Goal: Information Seeking & Learning: Find specific fact

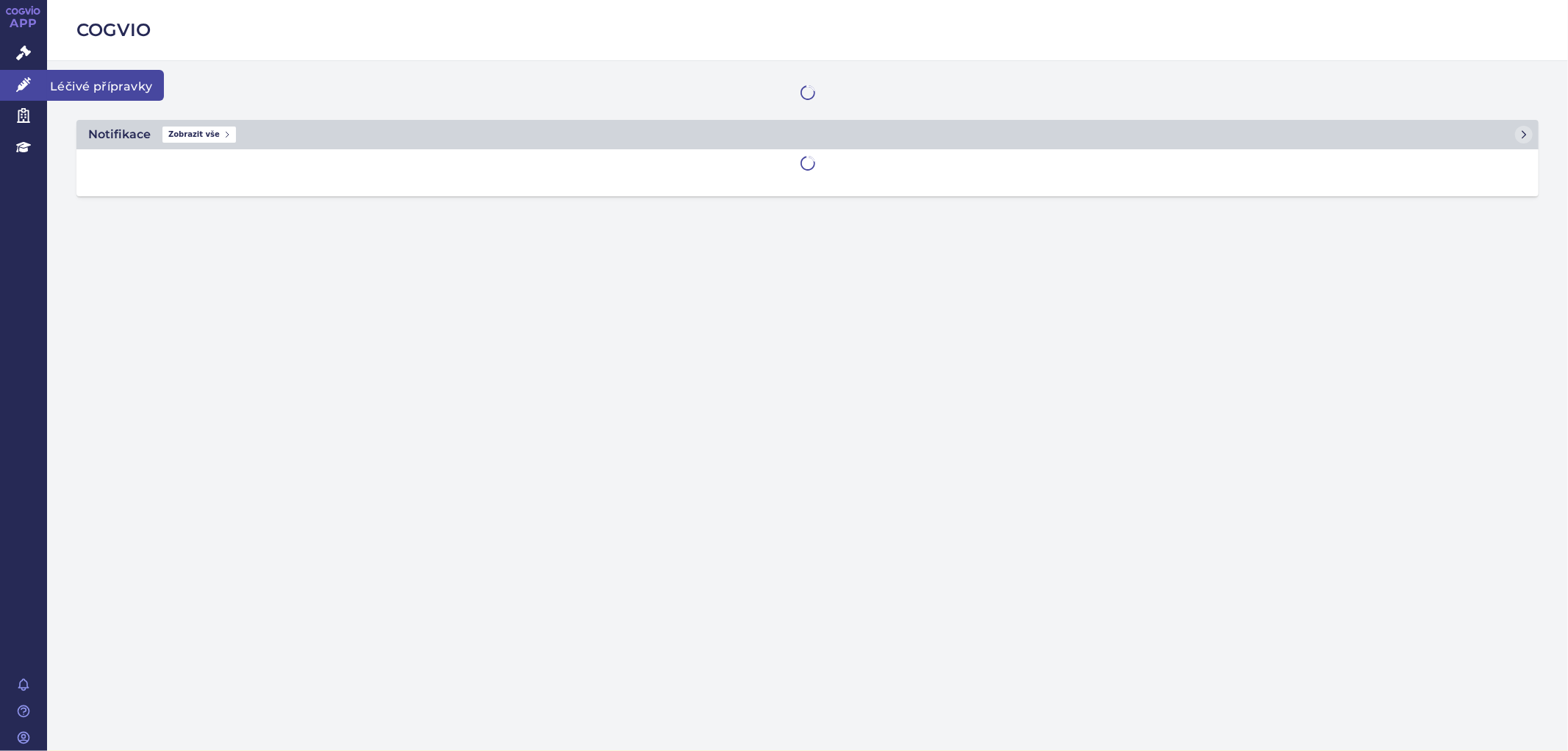
click at [22, 89] on icon at bounding box center [23, 84] width 14 height 14
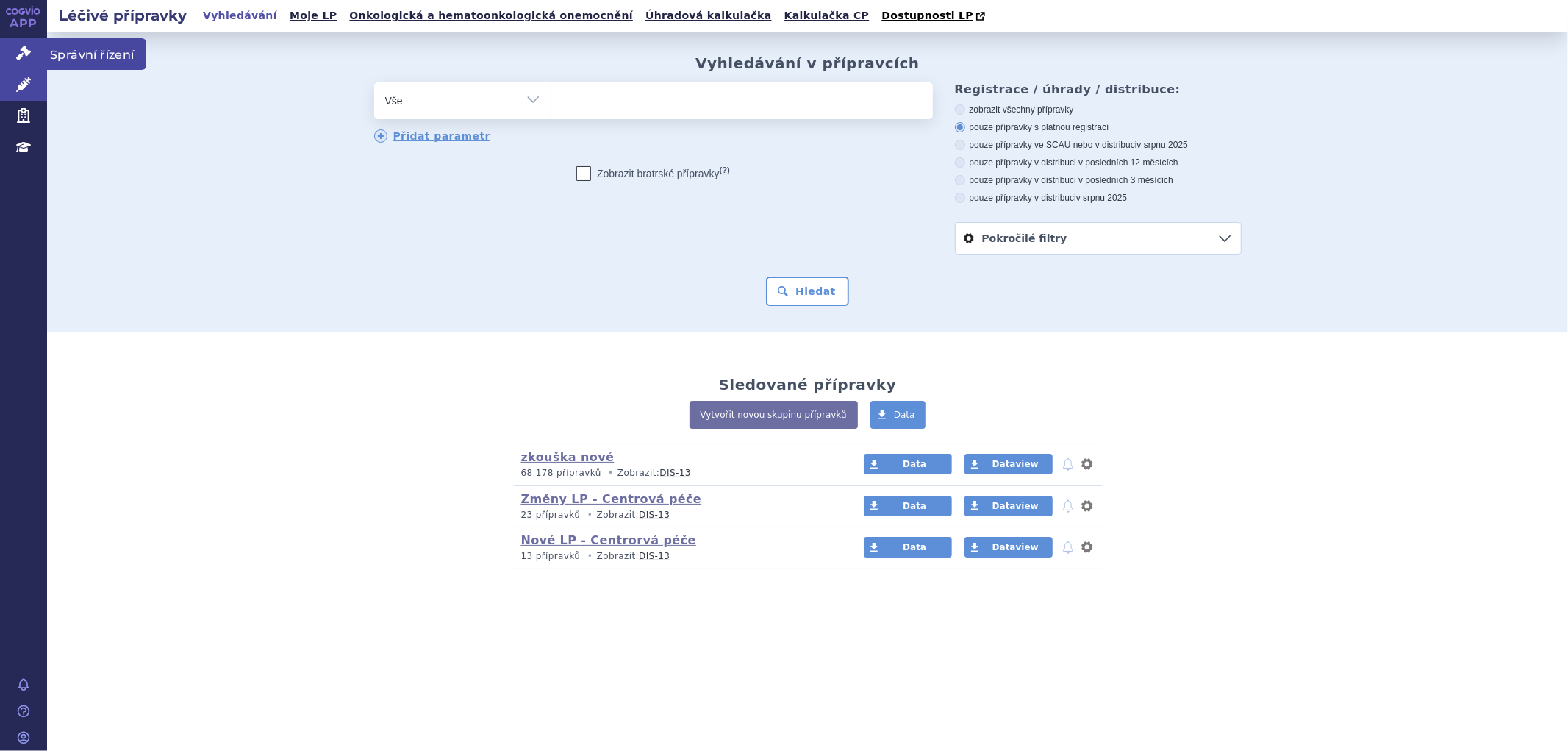
click at [16, 47] on icon at bounding box center [23, 52] width 14 height 14
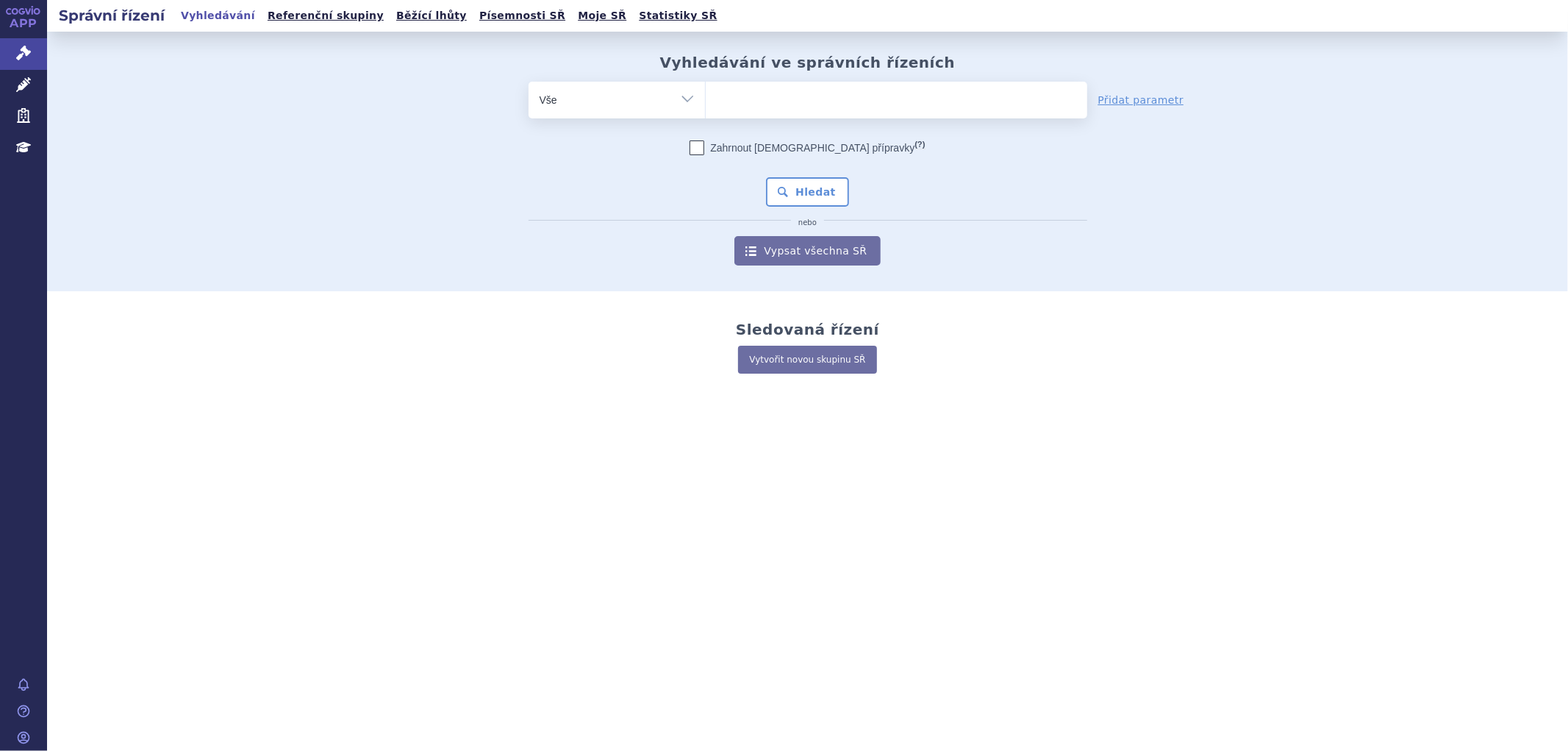
click at [760, 97] on ul at bounding box center [896, 97] width 381 height 31
click at [706, 97] on select at bounding box center [705, 99] width 1 height 36
type input "fi"
type input "fil"
type input "fila"
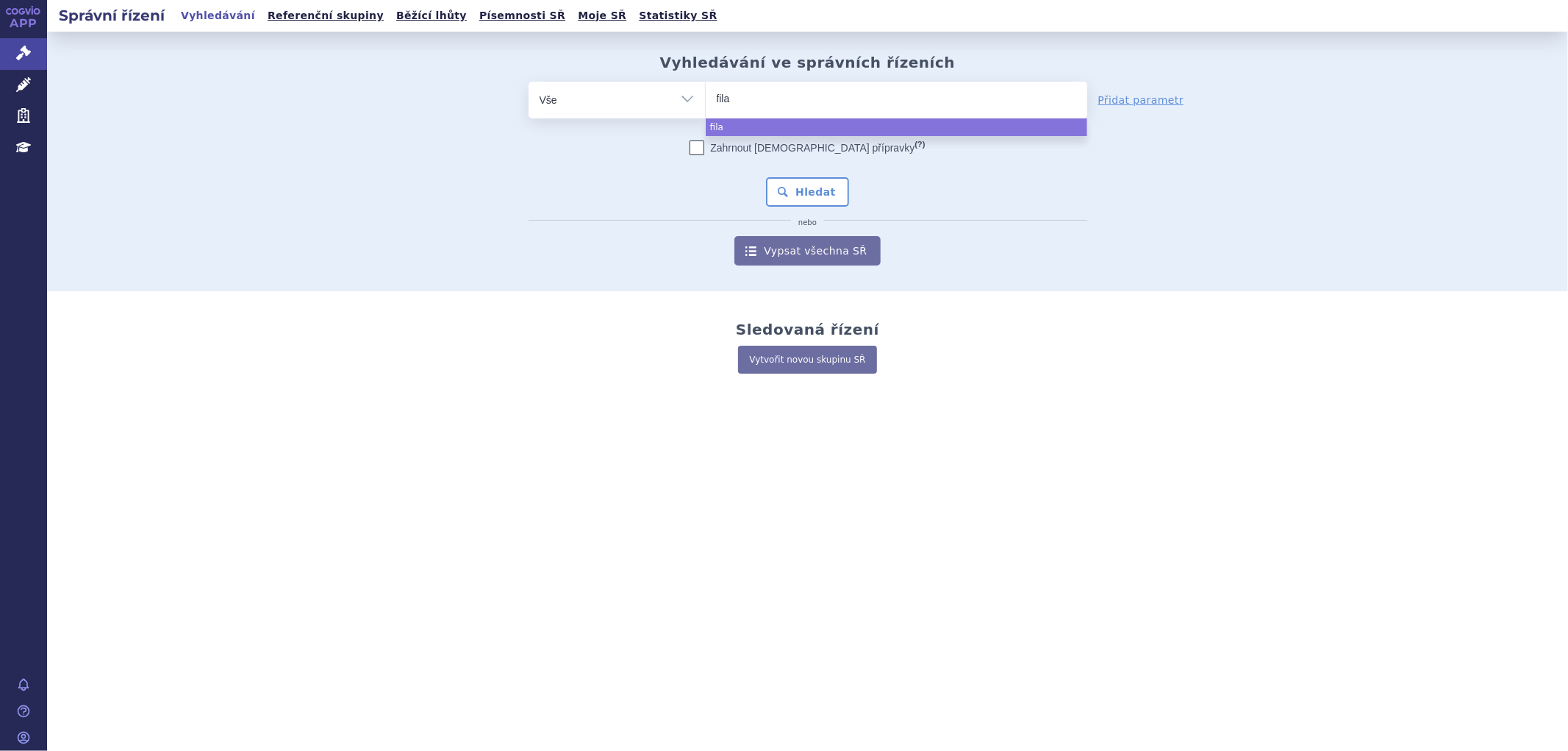
select select "fila"
type input "fila"
select select
type input "fil"
type input "fi"
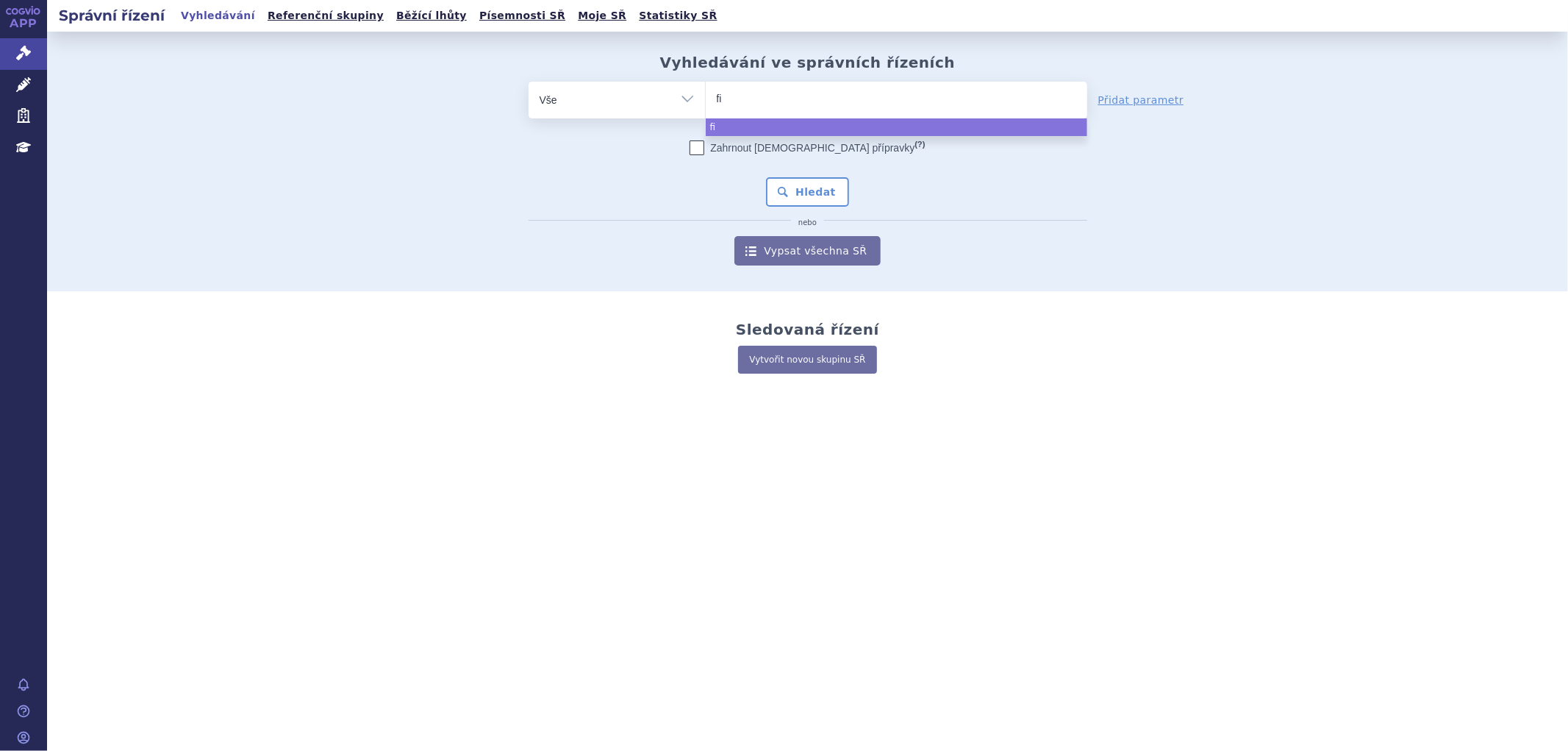
type input "fin"
type input "fint"
type input "fintep"
type input "fintepl"
type input "[MEDICAL_DATA]"
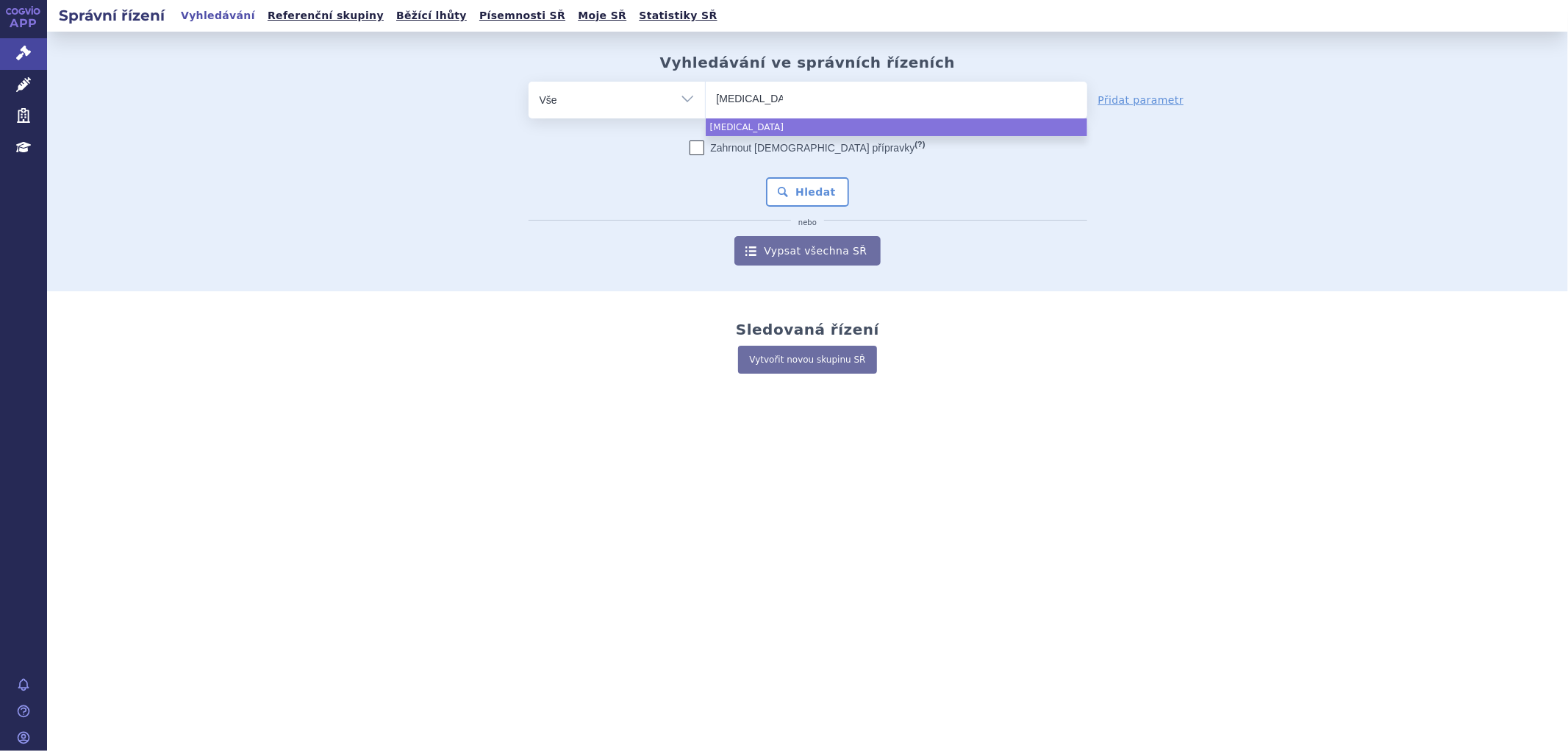
select select "[MEDICAL_DATA]"
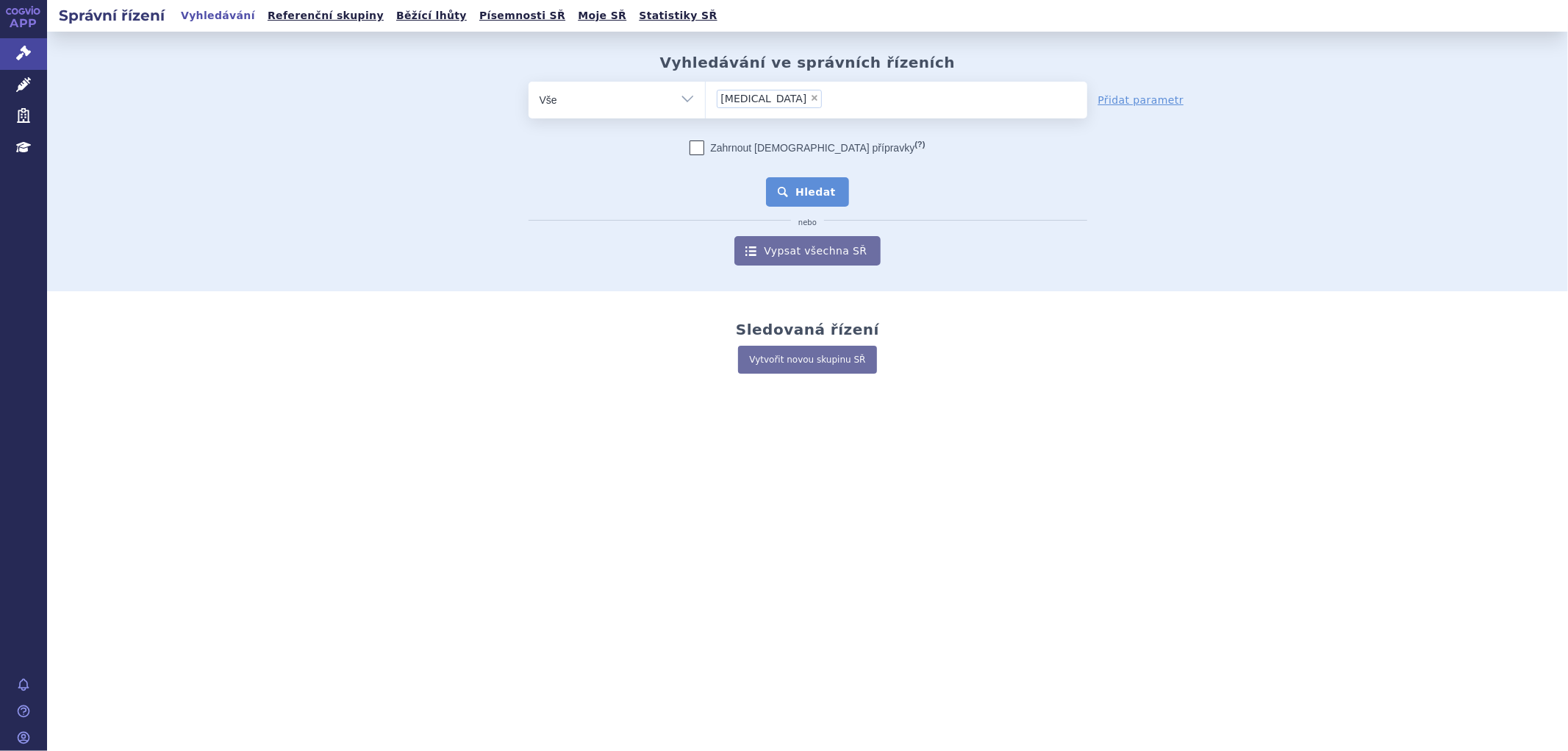
click at [790, 181] on button "Hledat" at bounding box center [807, 192] width 83 height 30
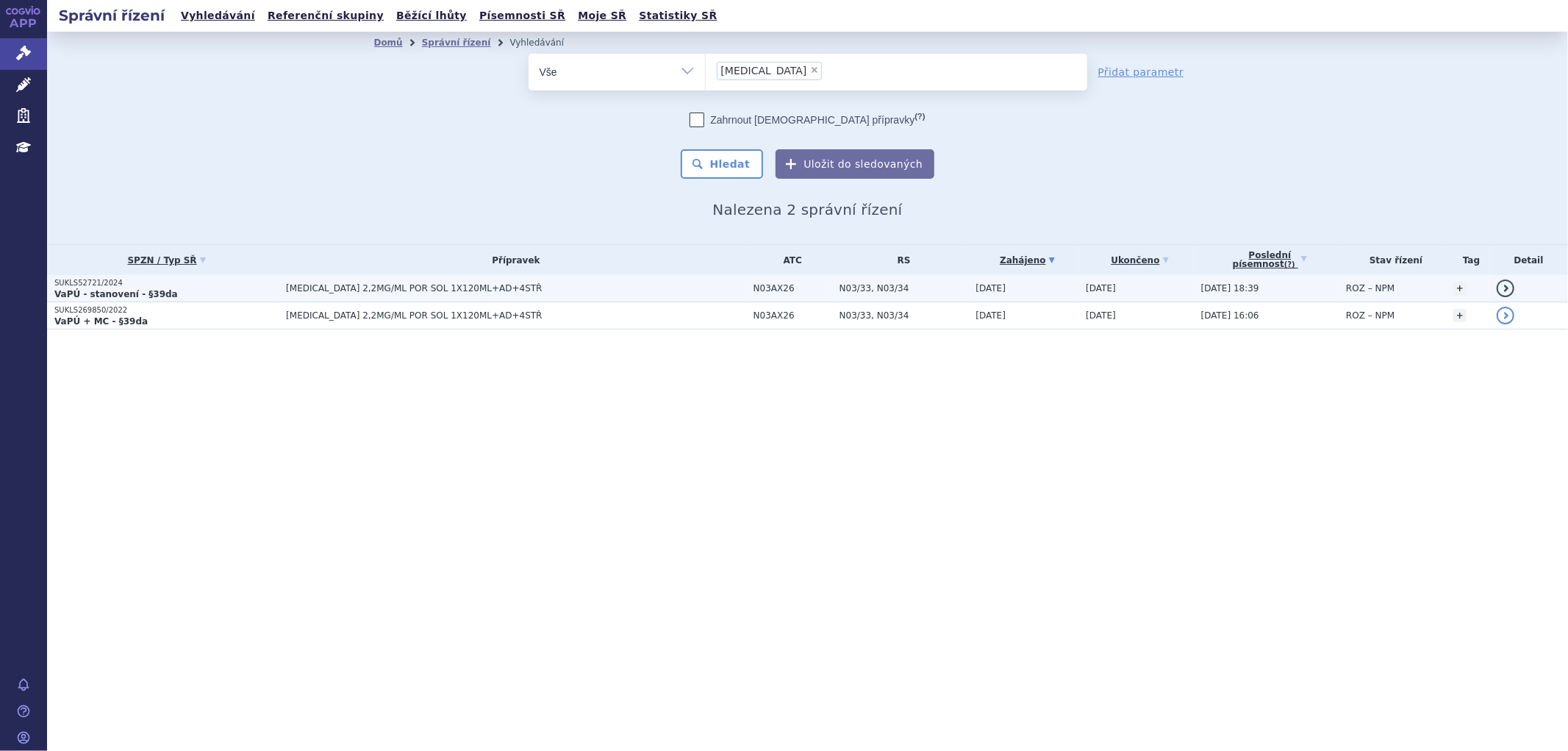
click at [598, 280] on td "[MEDICAL_DATA] 2,2MG/ML POR SOL 1X120ML+AD+4STŘ" at bounding box center [512, 289] width 467 height 27
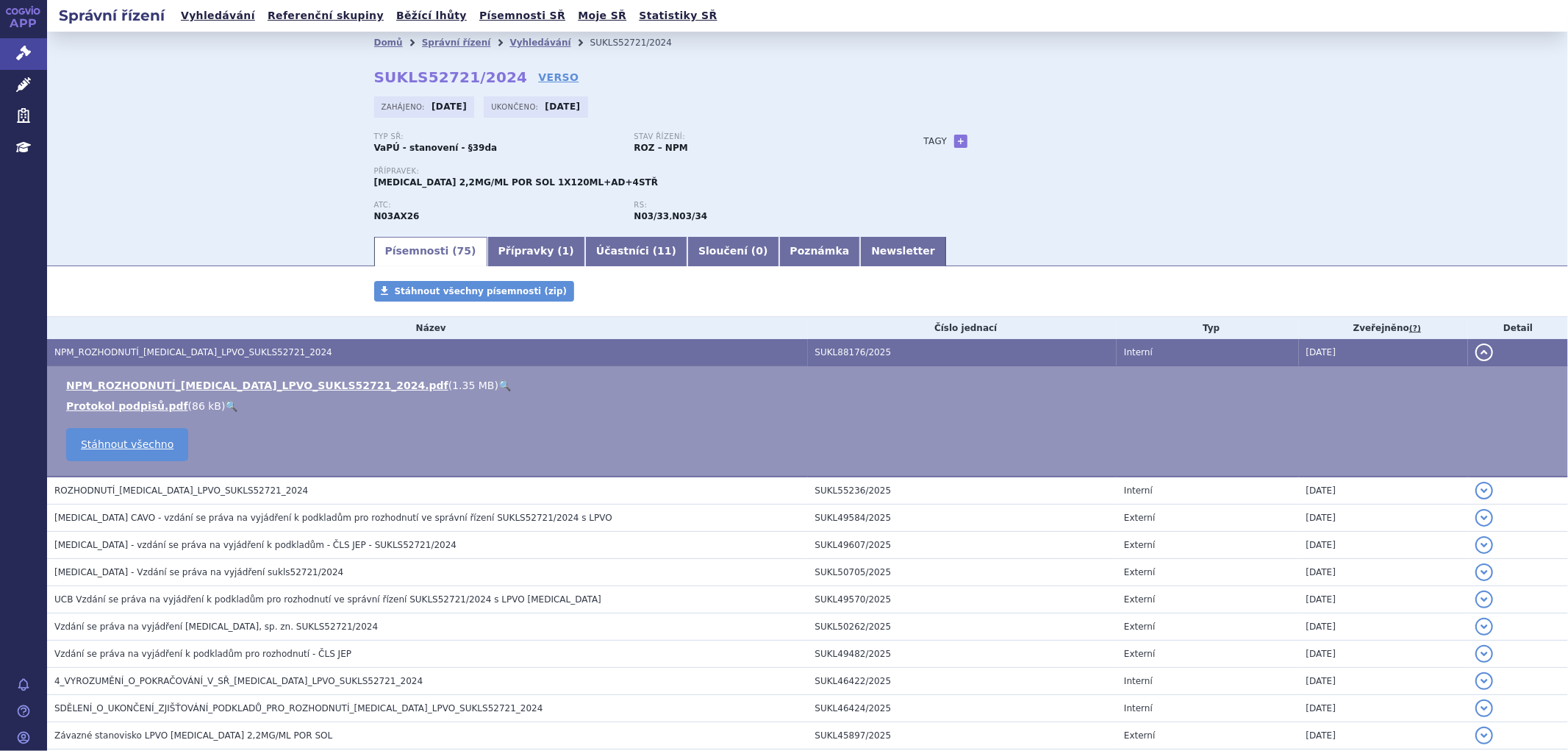
click at [210, 350] on span "NPM_ROZHODNUTÍ_FINTEPLA_LPVO_SUKLS52721_2024" at bounding box center [194, 353] width 278 height 11
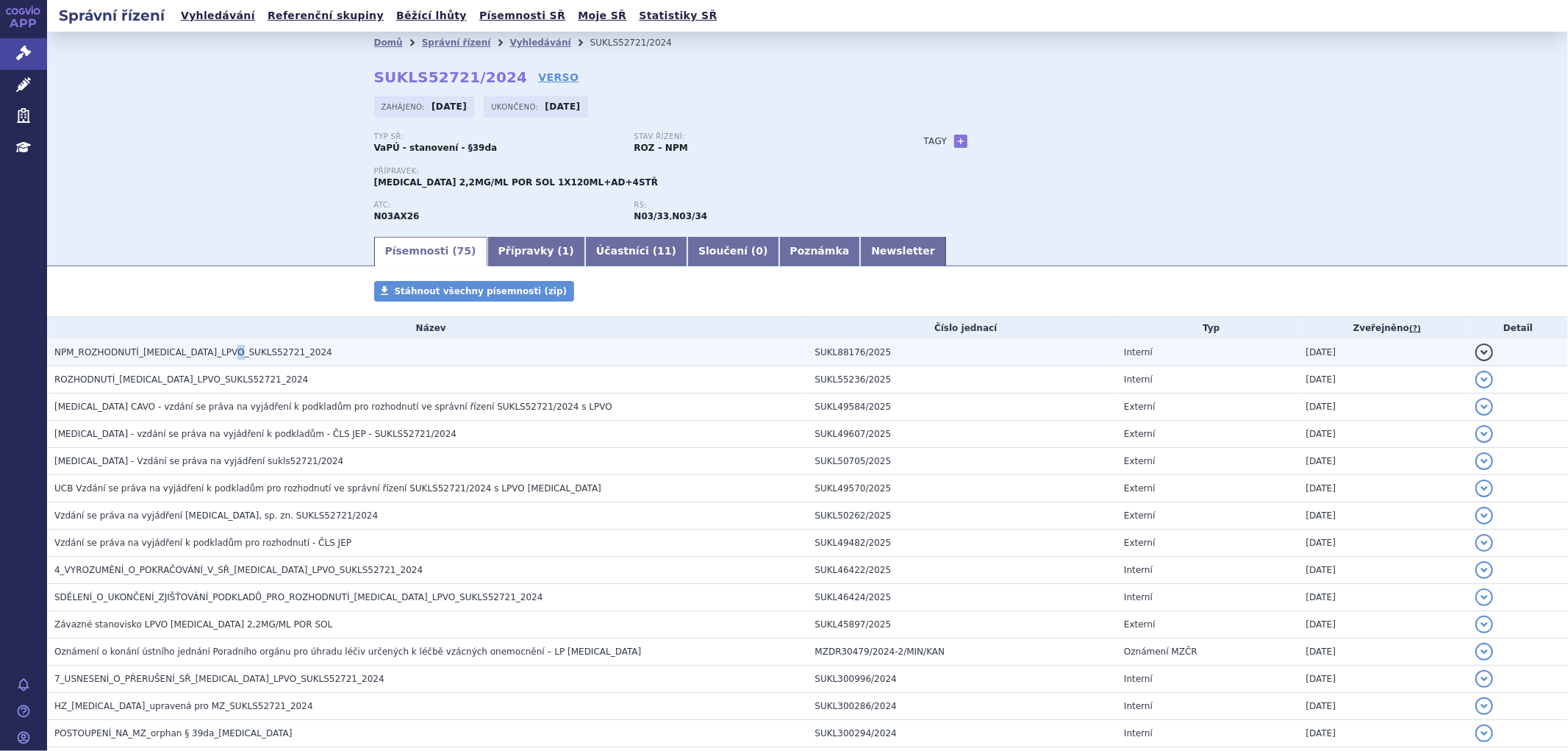
click at [225, 349] on span "NPM_ROZHODNUTÍ_FINTEPLA_LPVO_SUKLS52721_2024" at bounding box center [194, 353] width 278 height 11
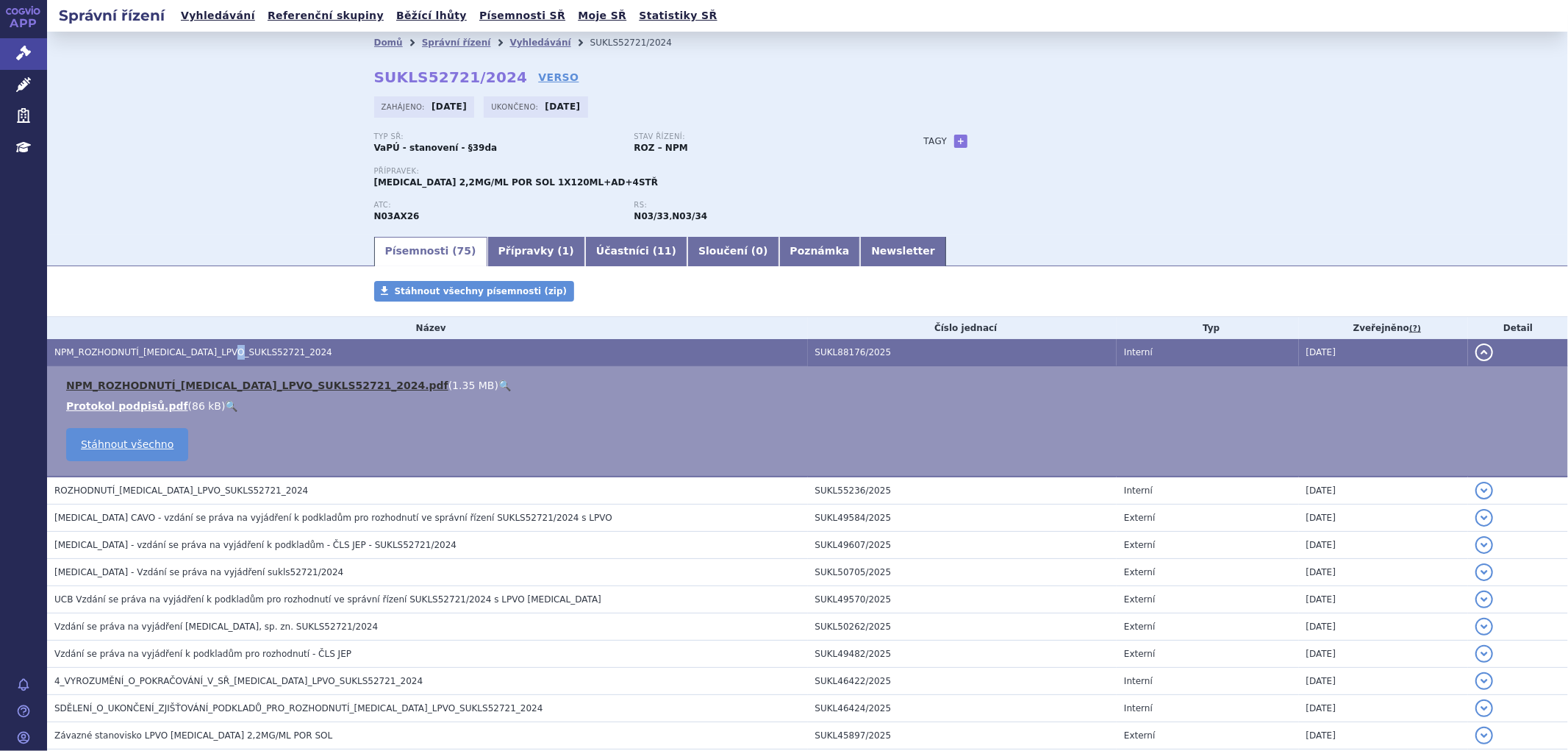
click at [310, 386] on link "NPM_ROZHODNUTÍ_FINTEPLA_LPVO_SUKLS52721_2024.pdf" at bounding box center [257, 385] width 382 height 11
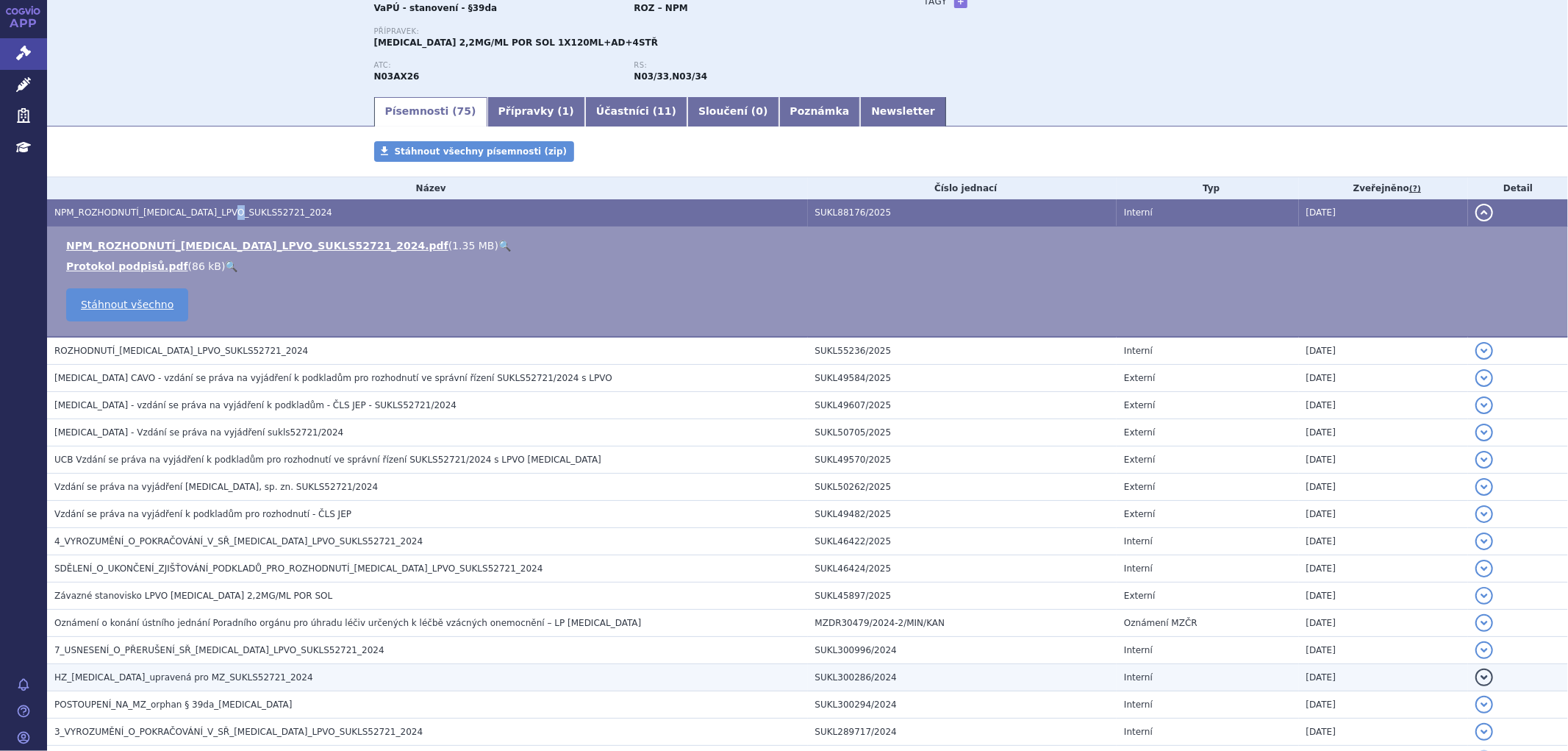
scroll to position [245, 0]
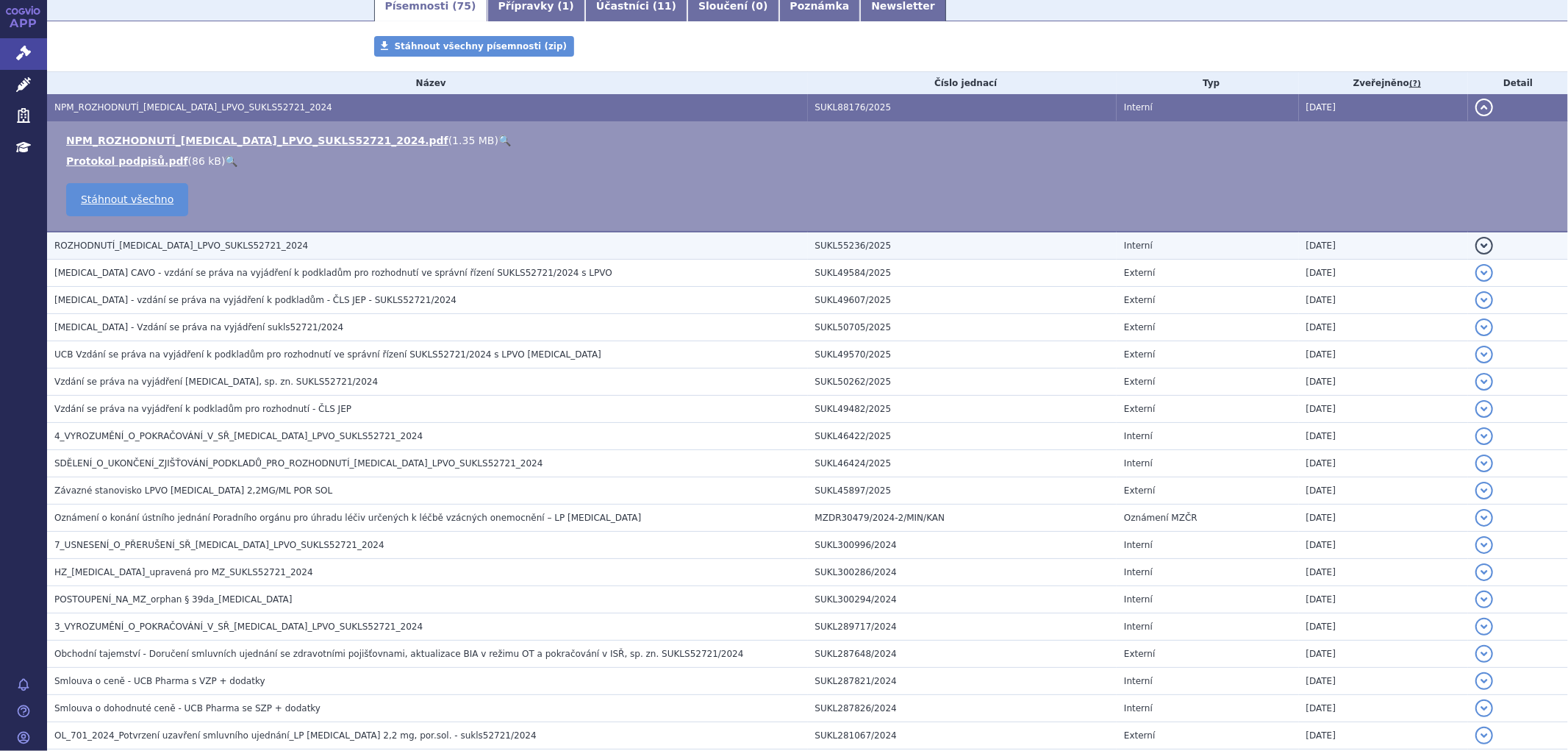
click at [149, 249] on span "ROZHODNUTÍ_FINTEPLA_LPVO_SUKLS52721_2024" at bounding box center [182, 246] width 254 height 11
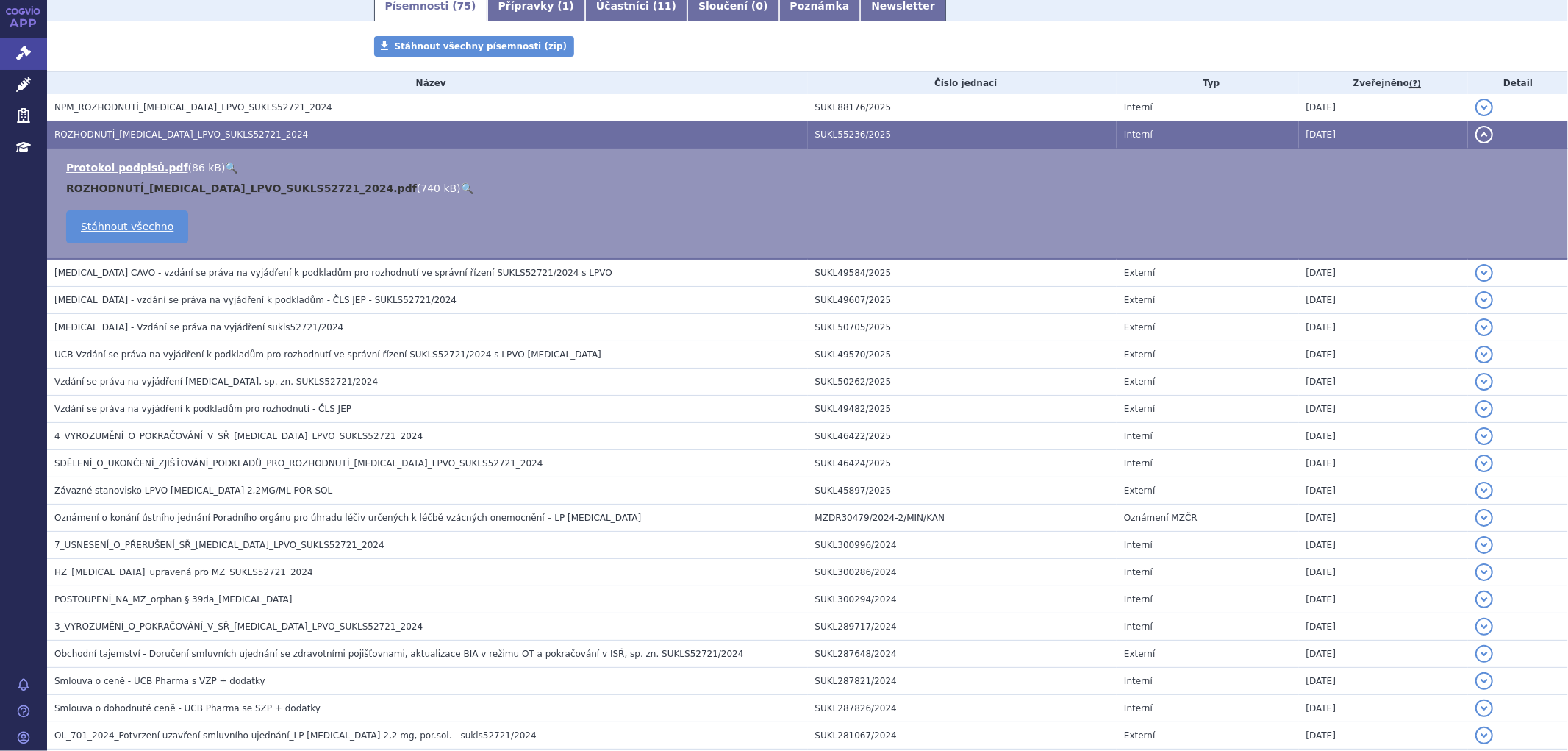
click at [182, 194] on link "ROZHODNUTÍ_FINTEPLA_LPVO_SUKLS52721_2024.pdf" at bounding box center [242, 188] width 351 height 11
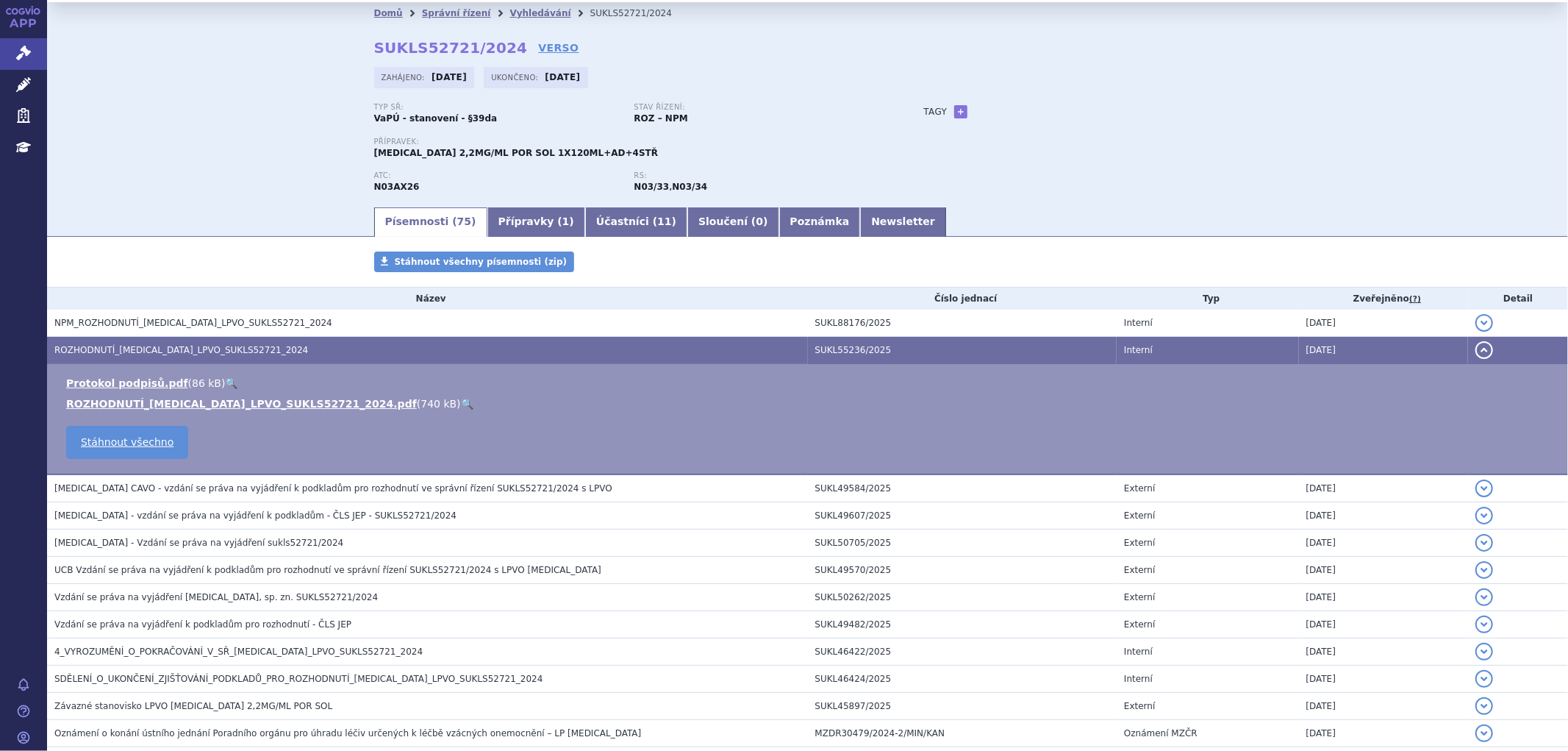
scroll to position [0, 0]
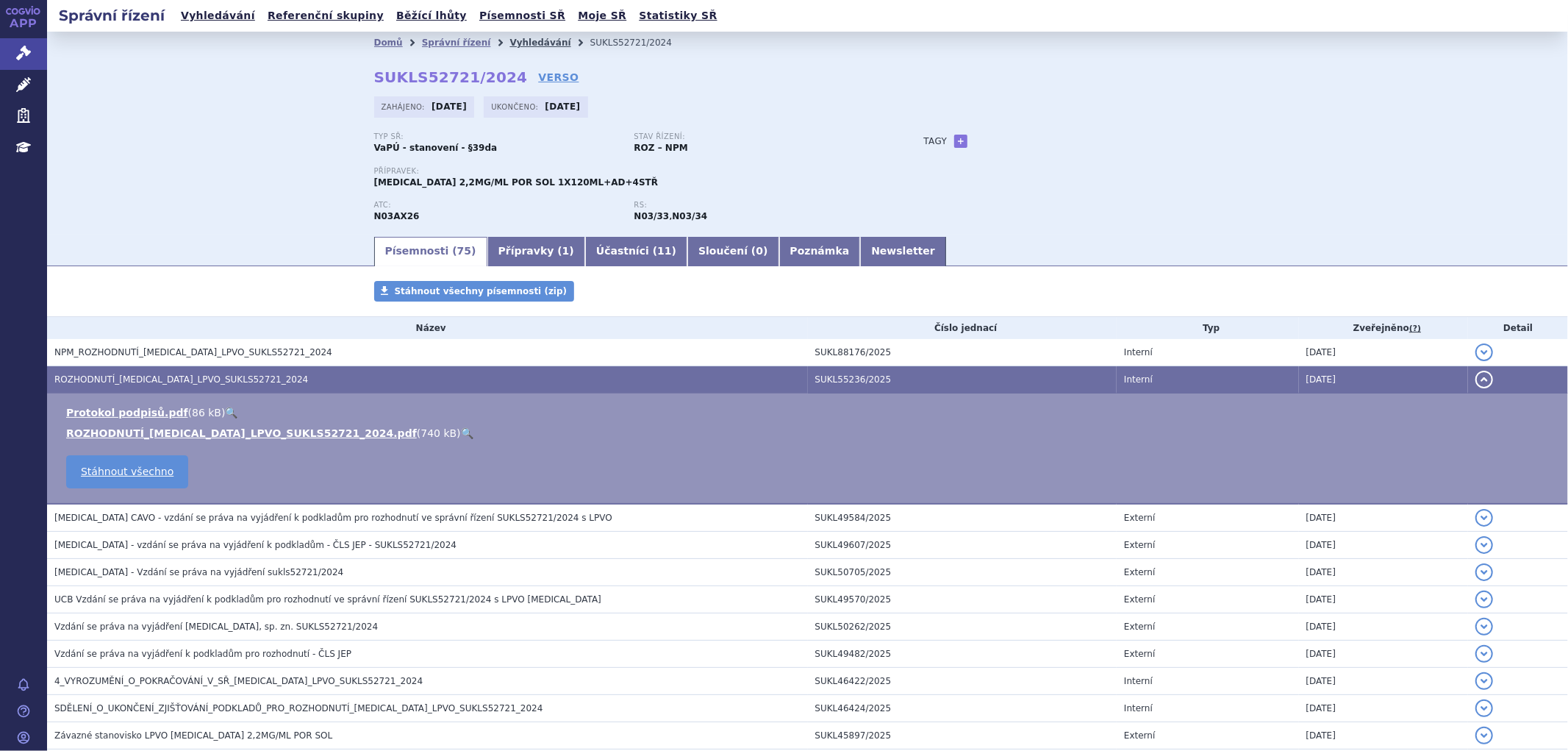
click at [513, 46] on link "Vyhledávání" at bounding box center [540, 43] width 61 height 11
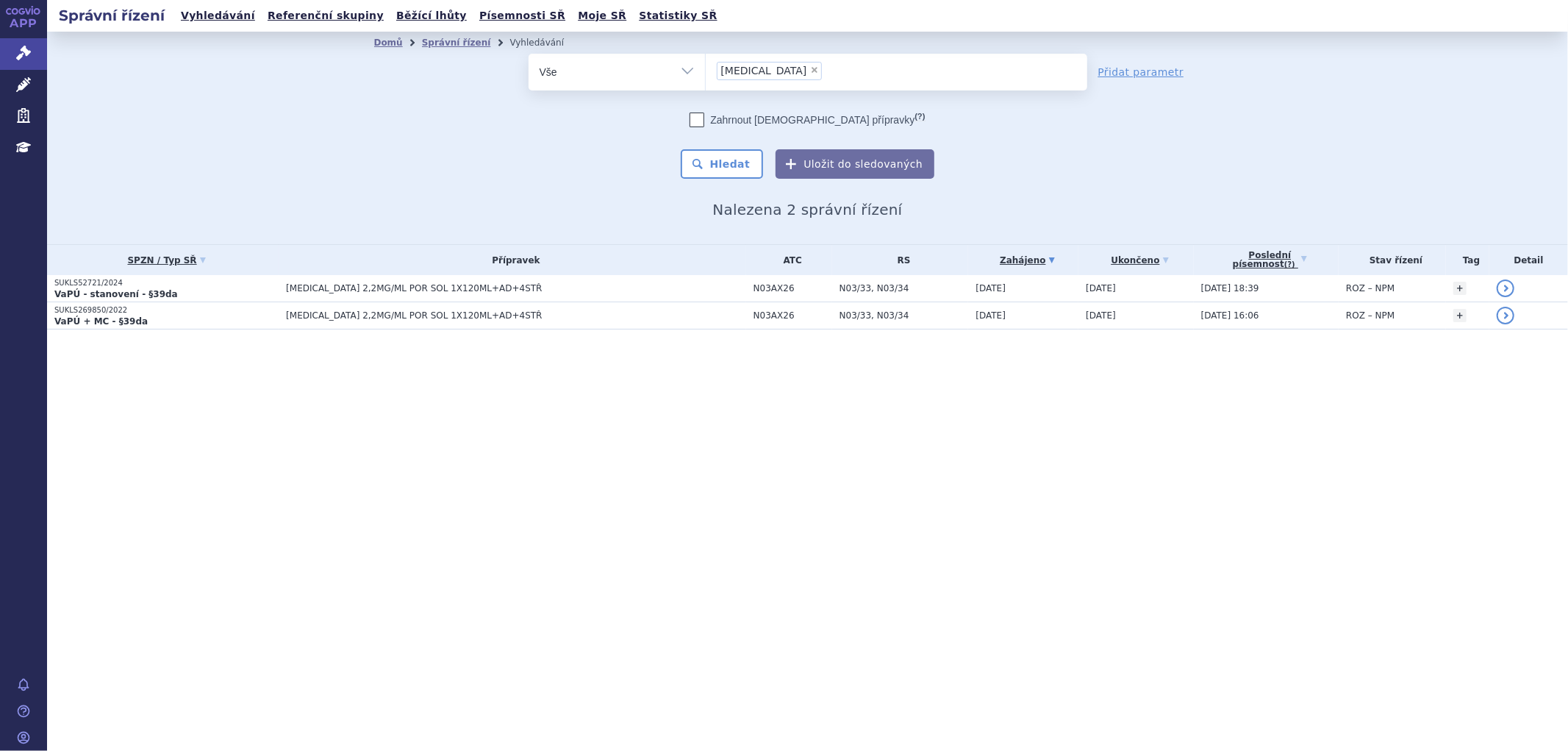
click at [810, 69] on span "×" at bounding box center [814, 70] width 9 height 9
click at [706, 69] on select "fintepla" at bounding box center [705, 71] width 1 height 36
select select
type input "ly"
type input "lyn"
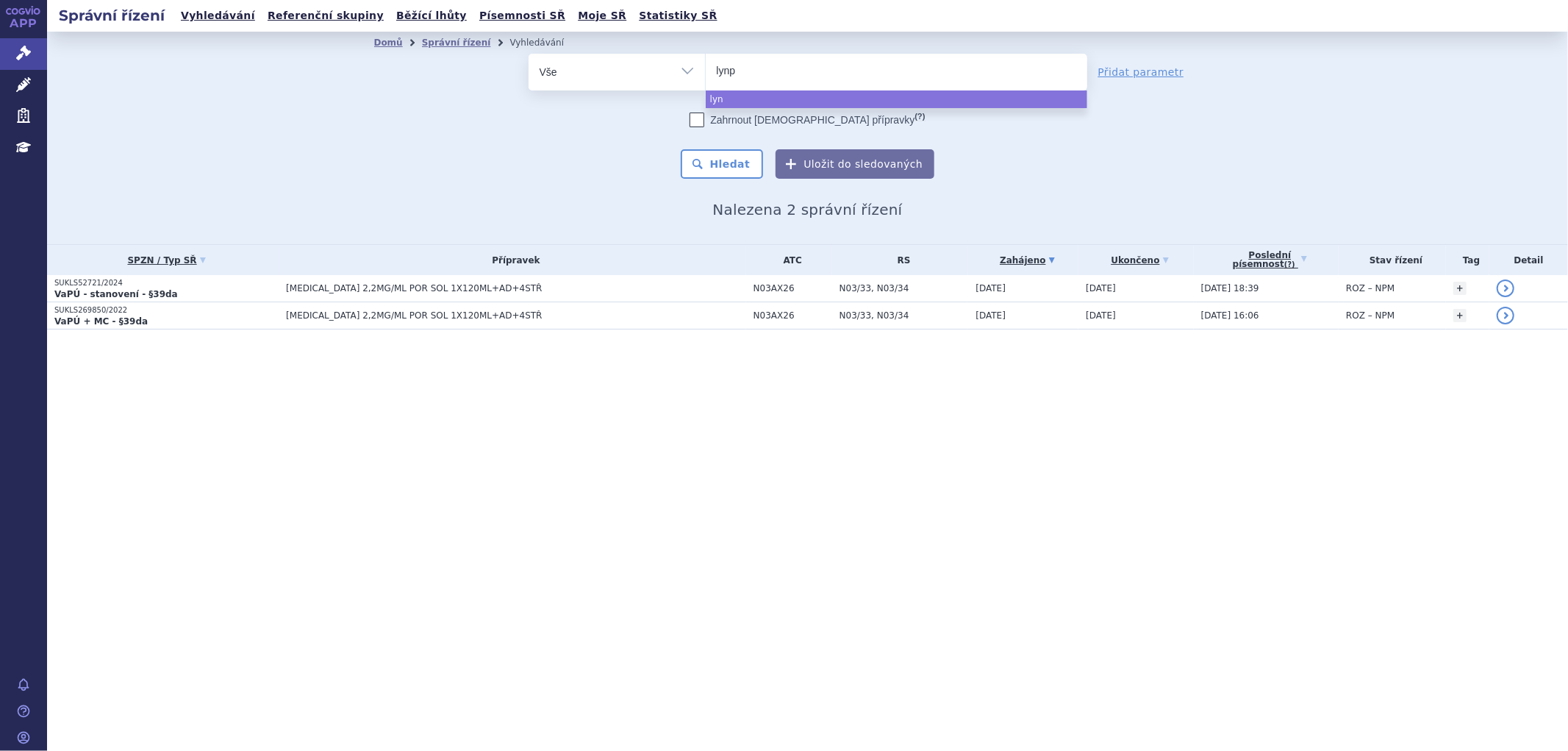
type input "lynpa"
type input "lynpar"
type input "lynparz"
type input "lynparza"
select select "lynparza"
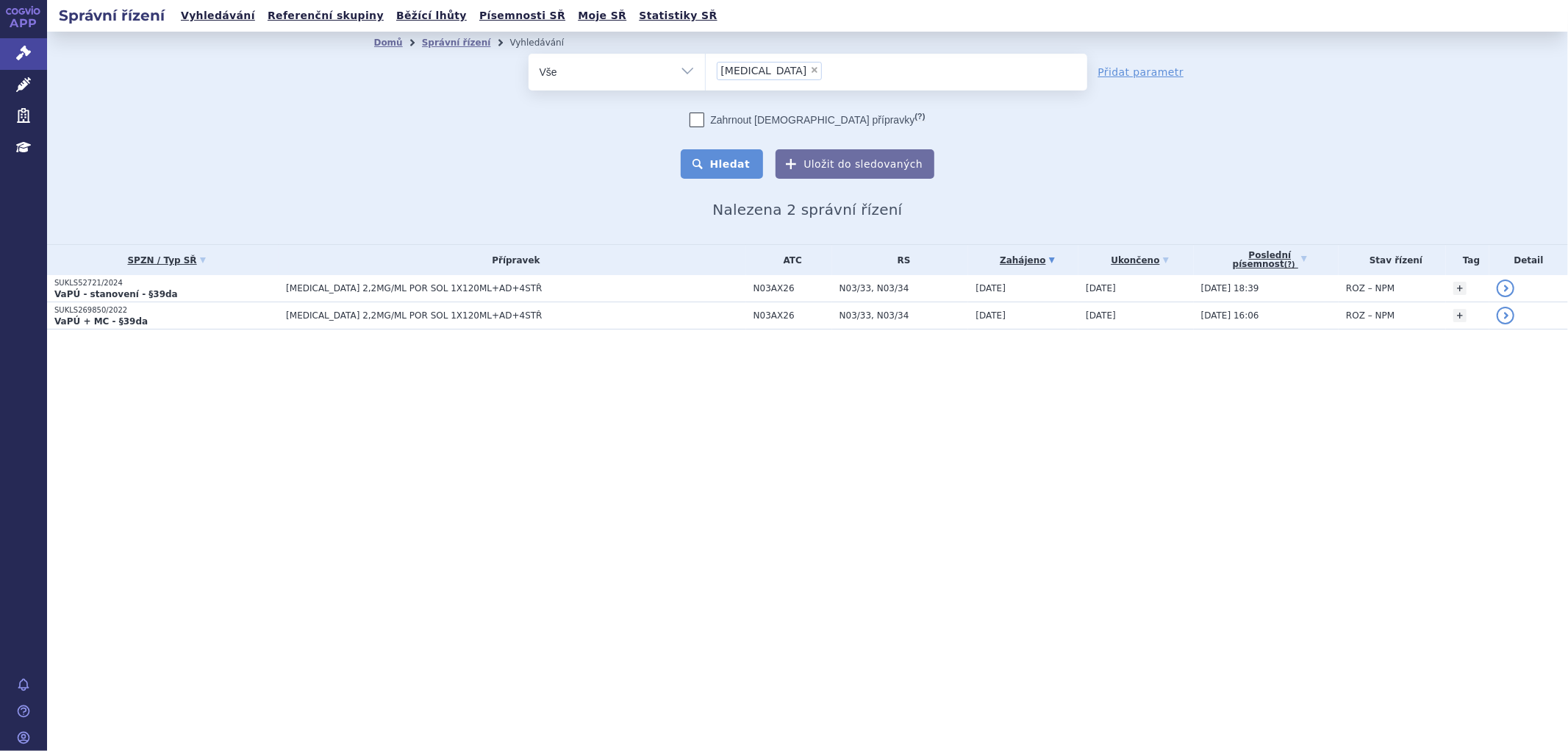
click at [738, 160] on button "Hledat" at bounding box center [722, 163] width 83 height 30
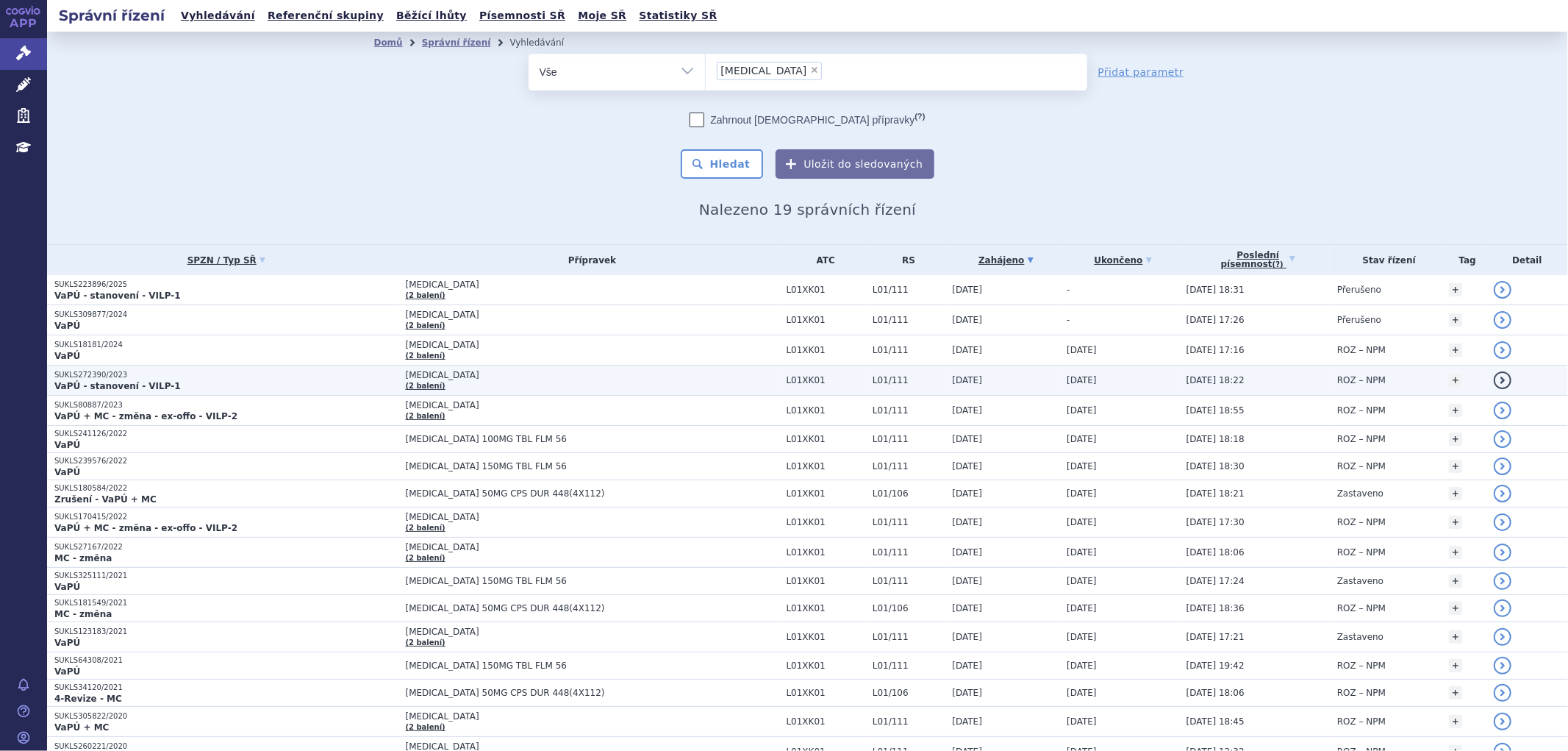
click at [520, 372] on span "[MEDICAL_DATA]" at bounding box center [590, 376] width 368 height 11
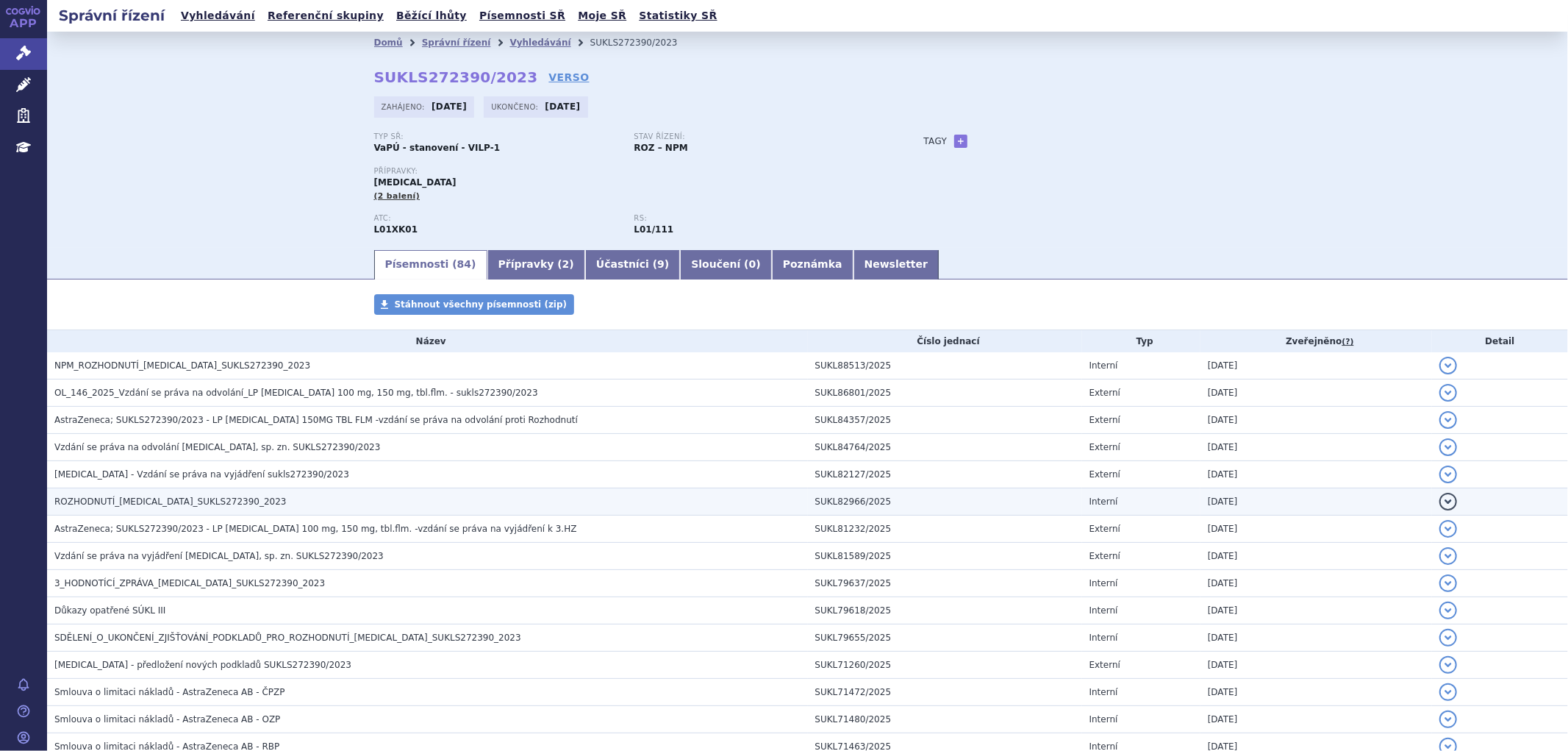
click at [166, 500] on span "ROZHODNUTÍ_LYNPARZA_SUKLS272390_2023" at bounding box center [171, 502] width 232 height 11
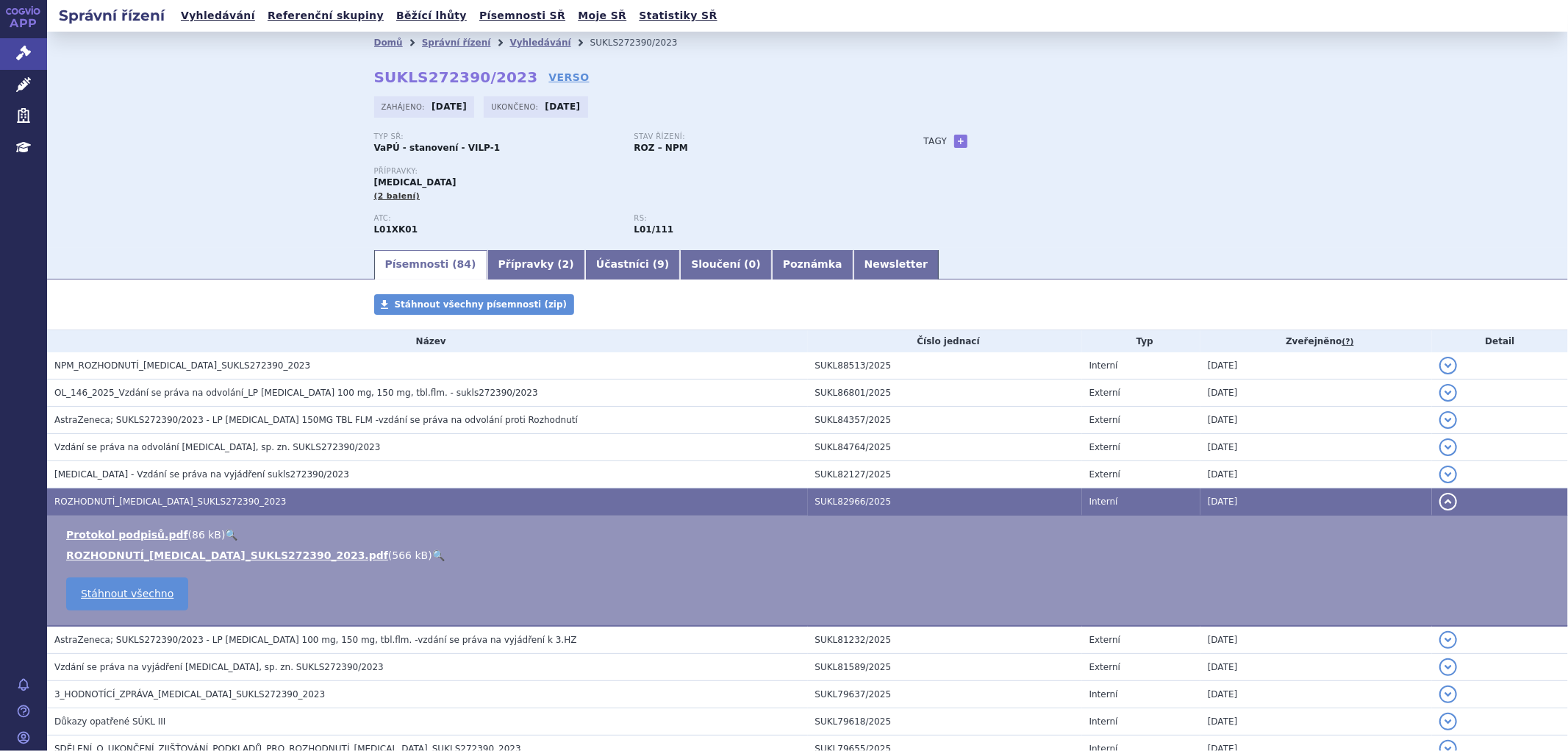
click at [201, 547] on ul "Protokol podpisů.pdf ( 86 kB ) 🔍 ROZHODNUTÍ_LYNPARZA_SUKLS272390_2023.pdf ( 566…" at bounding box center [807, 545] width 1491 height 35
click at [211, 559] on link "ROZHODNUTÍ_LYNPARZA_SUKLS272390_2023.pdf" at bounding box center [227, 555] width 322 height 11
click at [1350, 107] on div "Domů Správní řízení Vyhledávání SUKLS272390/2023 SUKLS272390/2023 VERSO Zahájen…" at bounding box center [808, 140] width 1521 height 217
click at [510, 47] on link "Vyhledávání" at bounding box center [540, 43] width 61 height 11
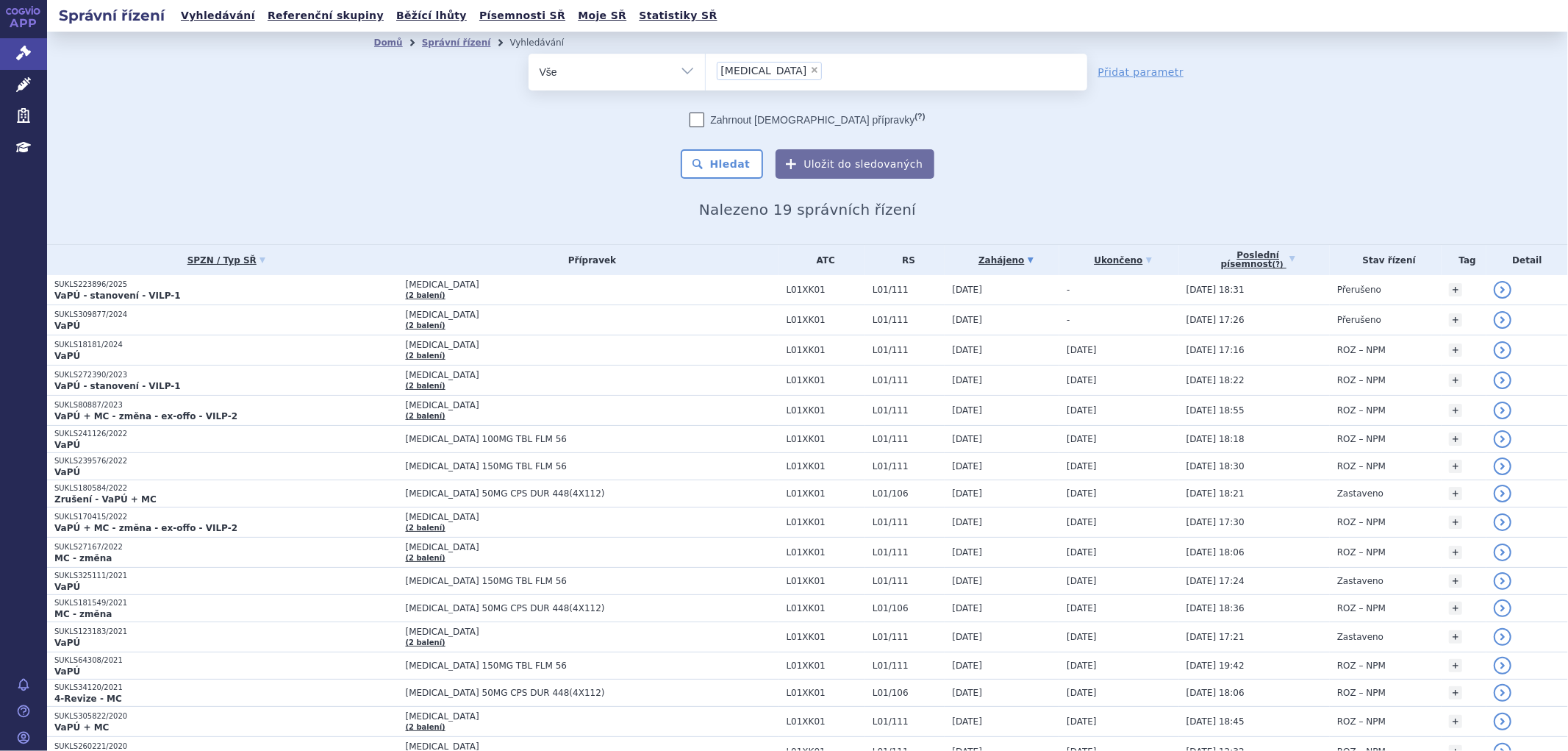
click at [810, 74] on span "×" at bounding box center [814, 70] width 9 height 9
click at [706, 74] on select "[MEDICAL_DATA]" at bounding box center [705, 71] width 1 height 36
click at [761, 61] on ul "× [MEDICAL_DATA]" at bounding box center [896, 70] width 381 height 33
click at [706, 61] on select "lynparza" at bounding box center [705, 71] width 1 height 36
select select
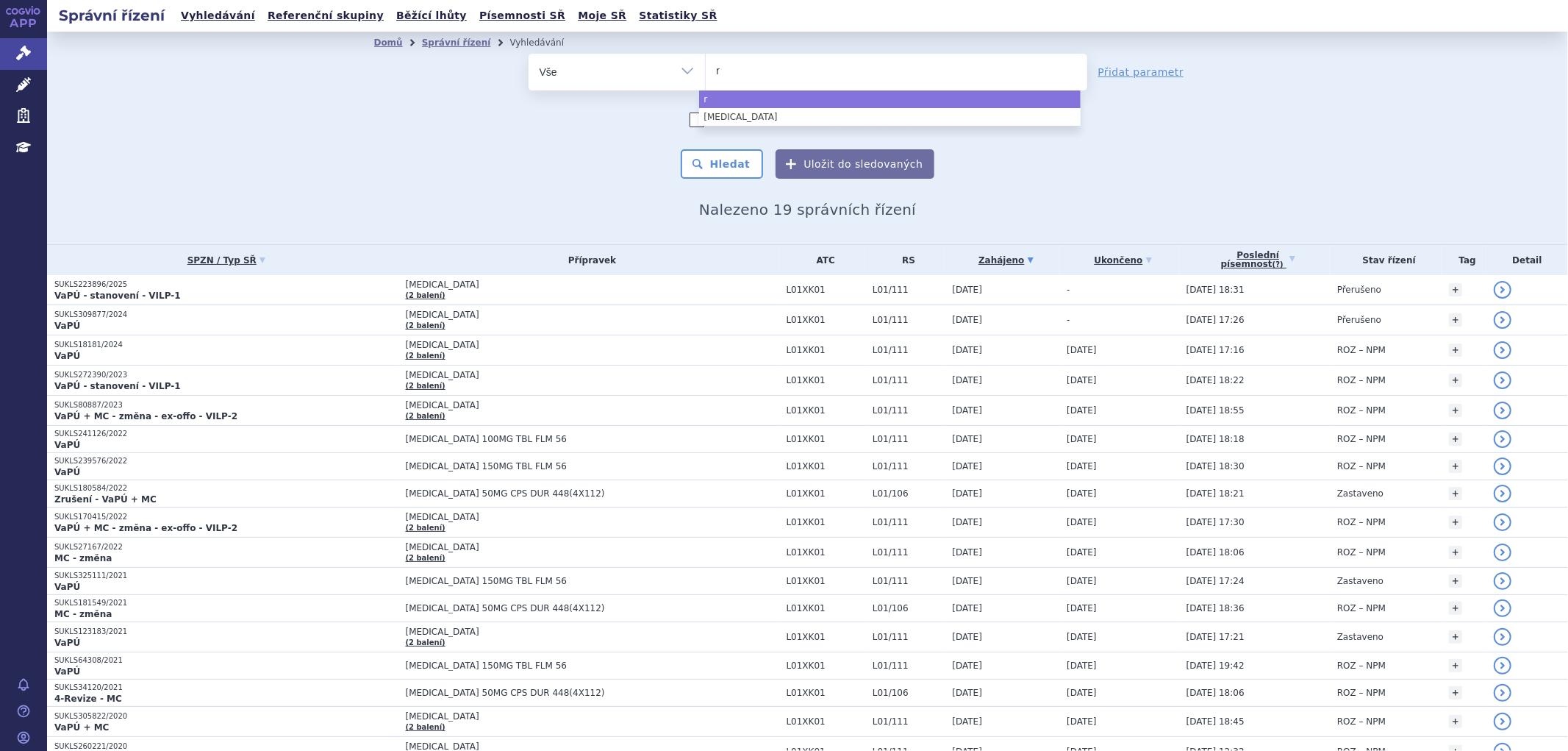
type input "re"
type input "rev"
type input "revli"
type input "revlim"
type input "revlimi"
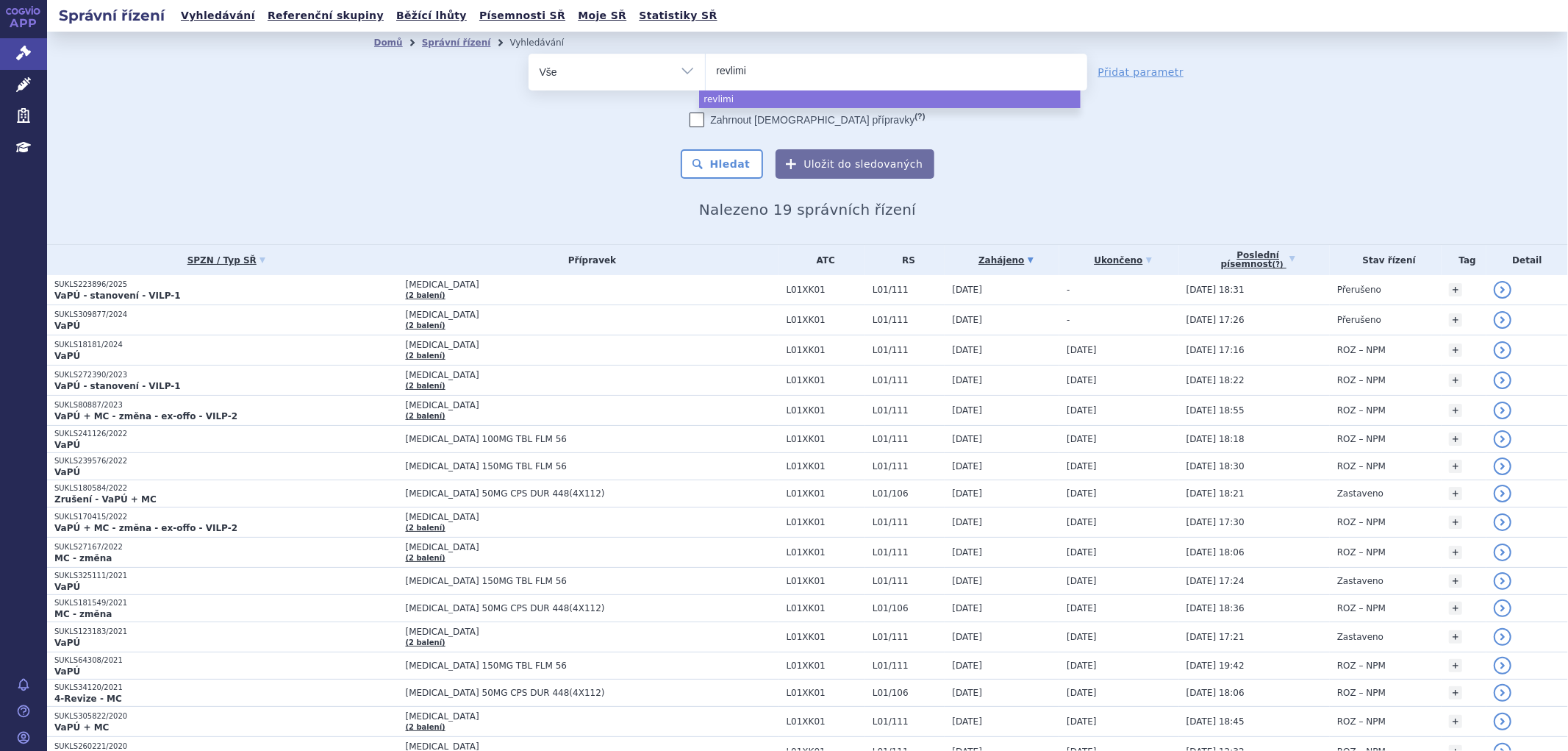
type input "[MEDICAL_DATA]"
select select "revlimid"
click at [740, 174] on button "Hledat" at bounding box center [722, 163] width 83 height 30
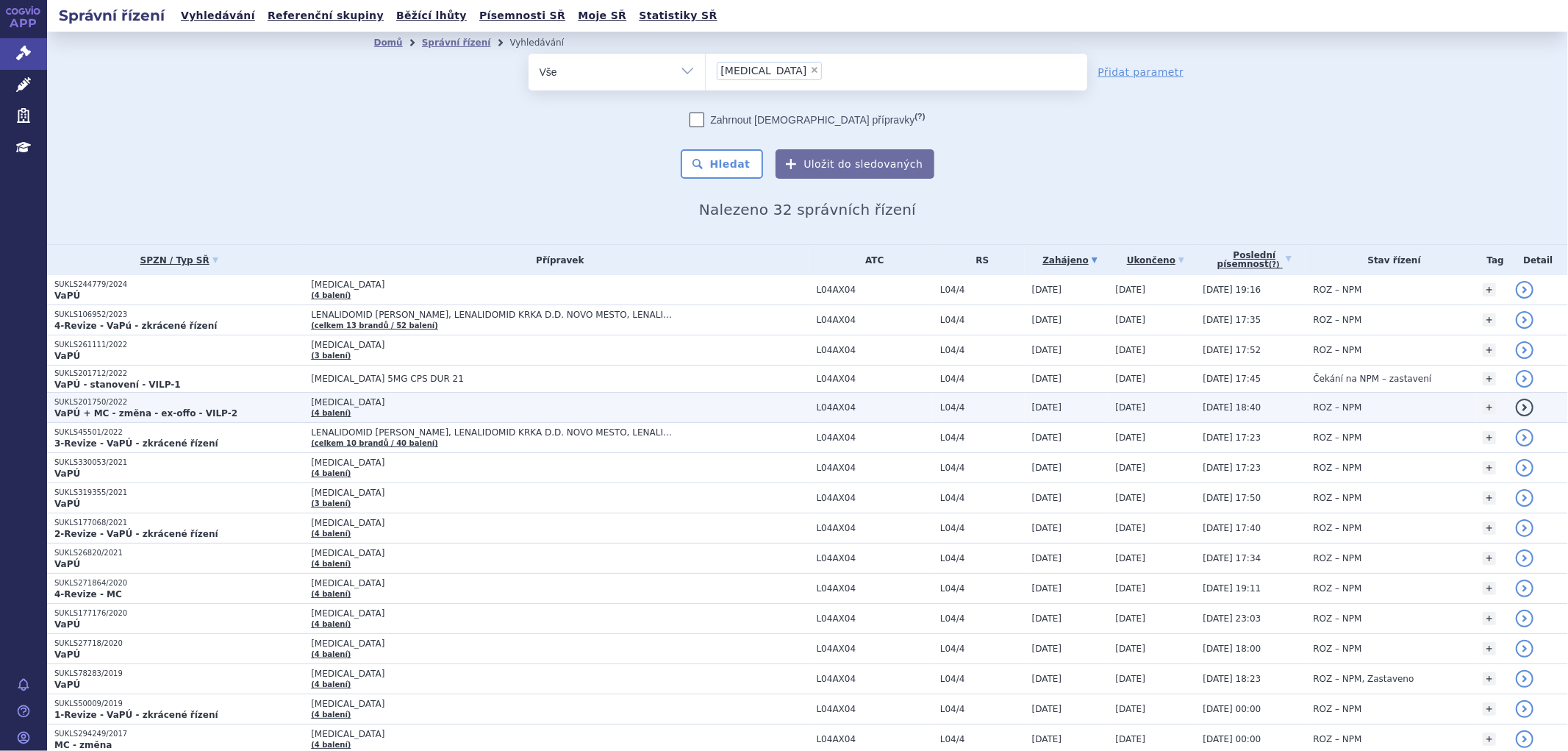
click at [662, 401] on span "[MEDICAL_DATA]" at bounding box center [495, 403] width 368 height 11
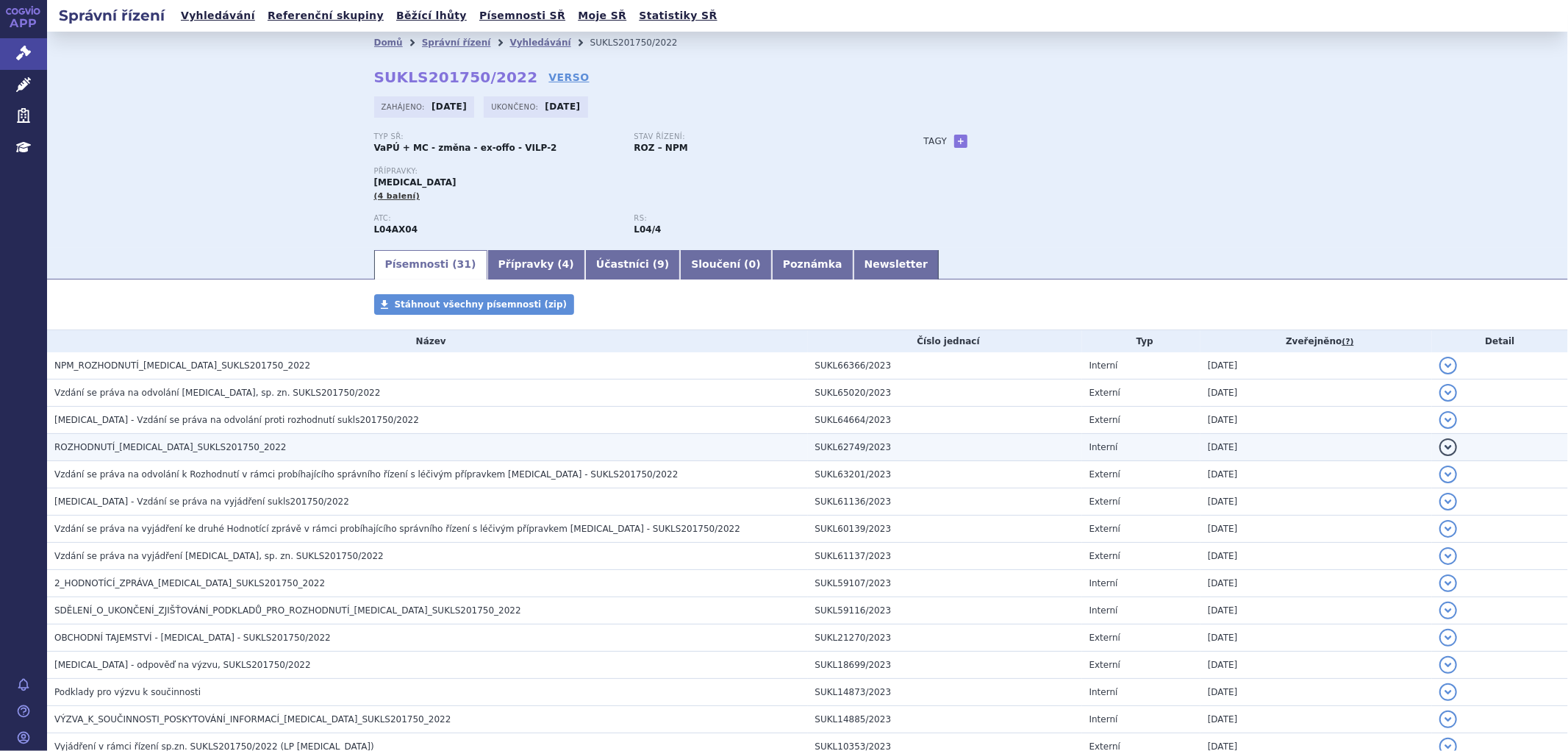
click at [133, 452] on span "ROZHODNUTÍ_[MEDICAL_DATA]_SUKLS201750_2022" at bounding box center [171, 448] width 232 height 11
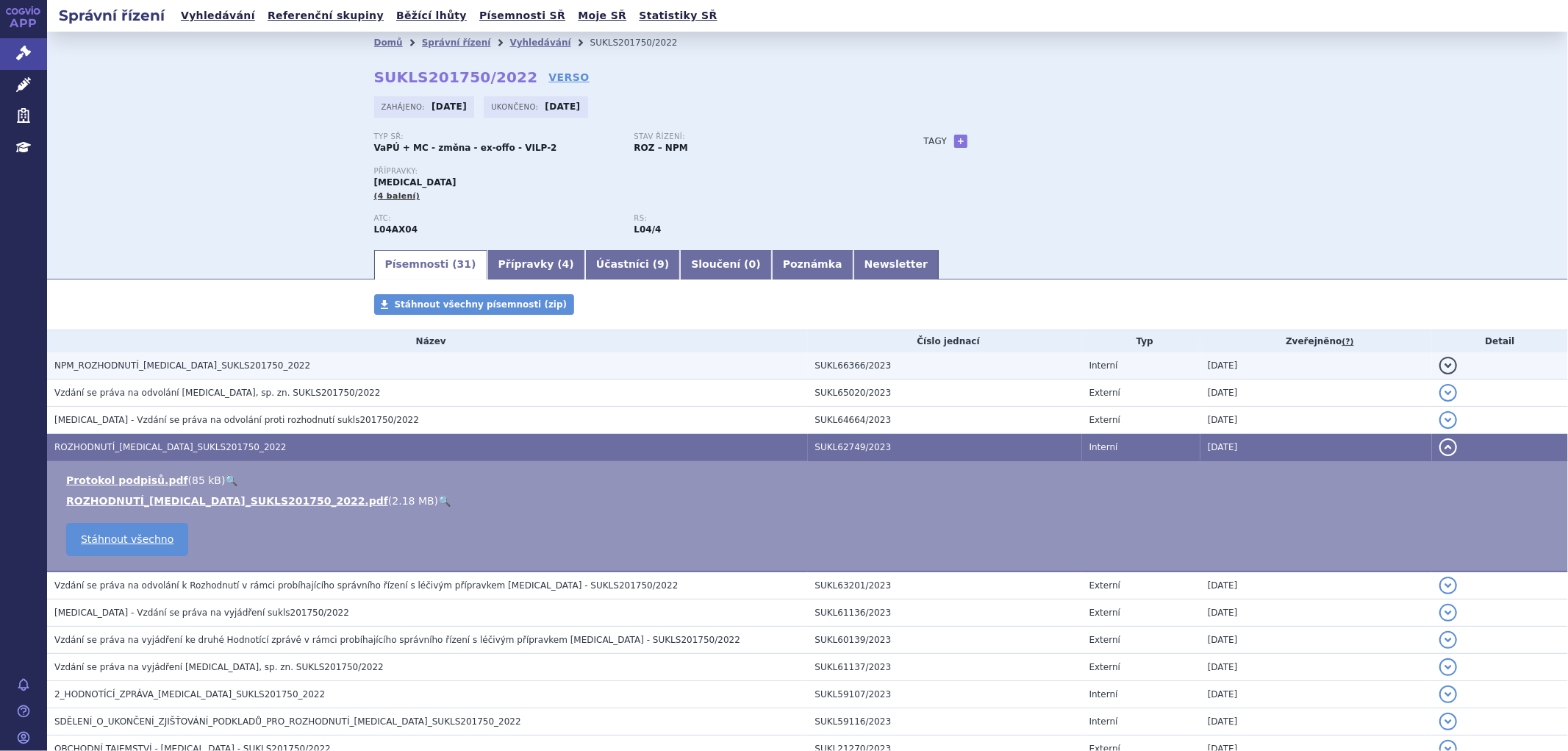
click at [171, 371] on span "NPM_ROZHODNUTÍ_[MEDICAL_DATA]_SUKLS201750_2022" at bounding box center [182, 366] width 256 height 11
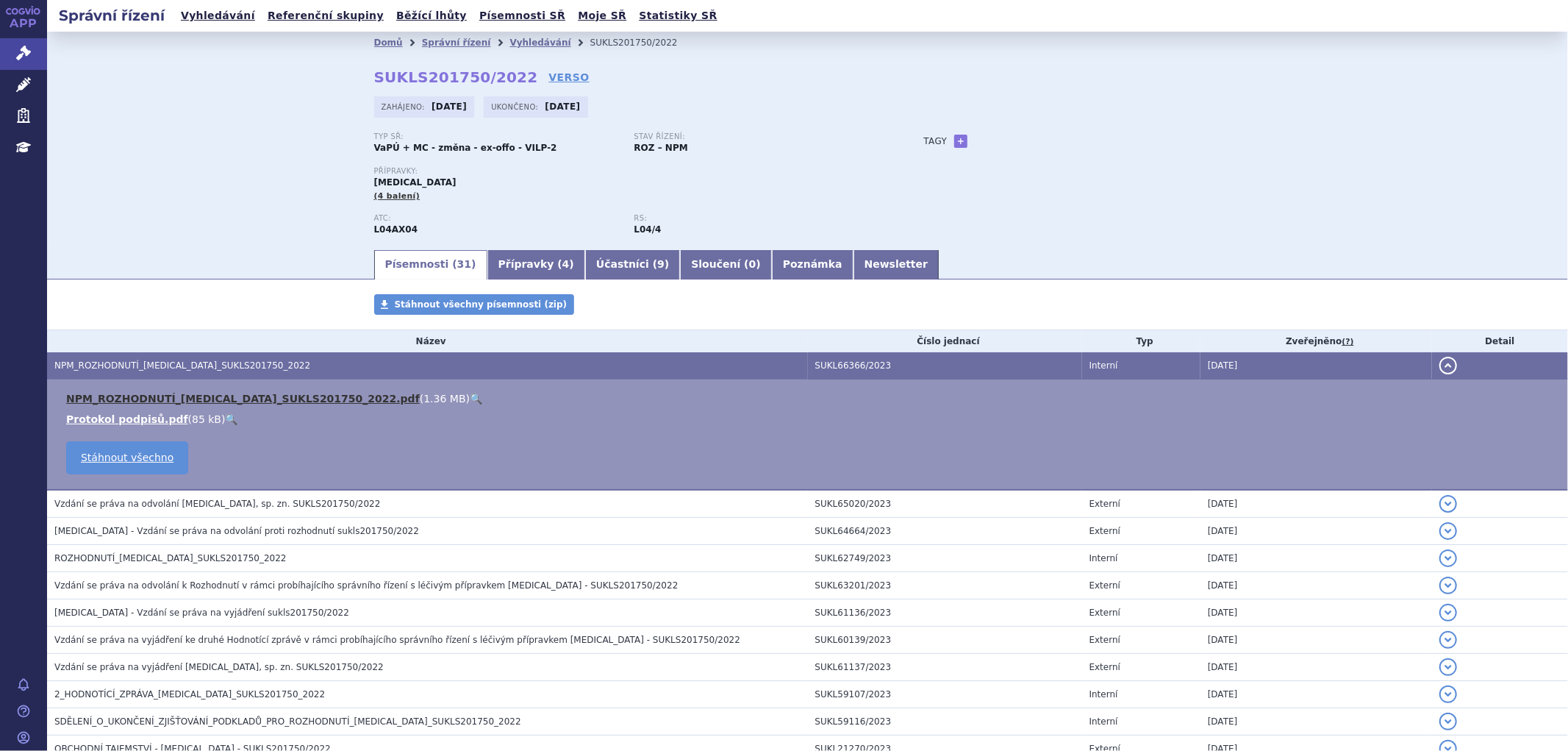
click at [216, 403] on link "NPM_ROZHODNUTÍ_[MEDICAL_DATA]_SUKLS201750_2022.pdf" at bounding box center [242, 398] width 353 height 11
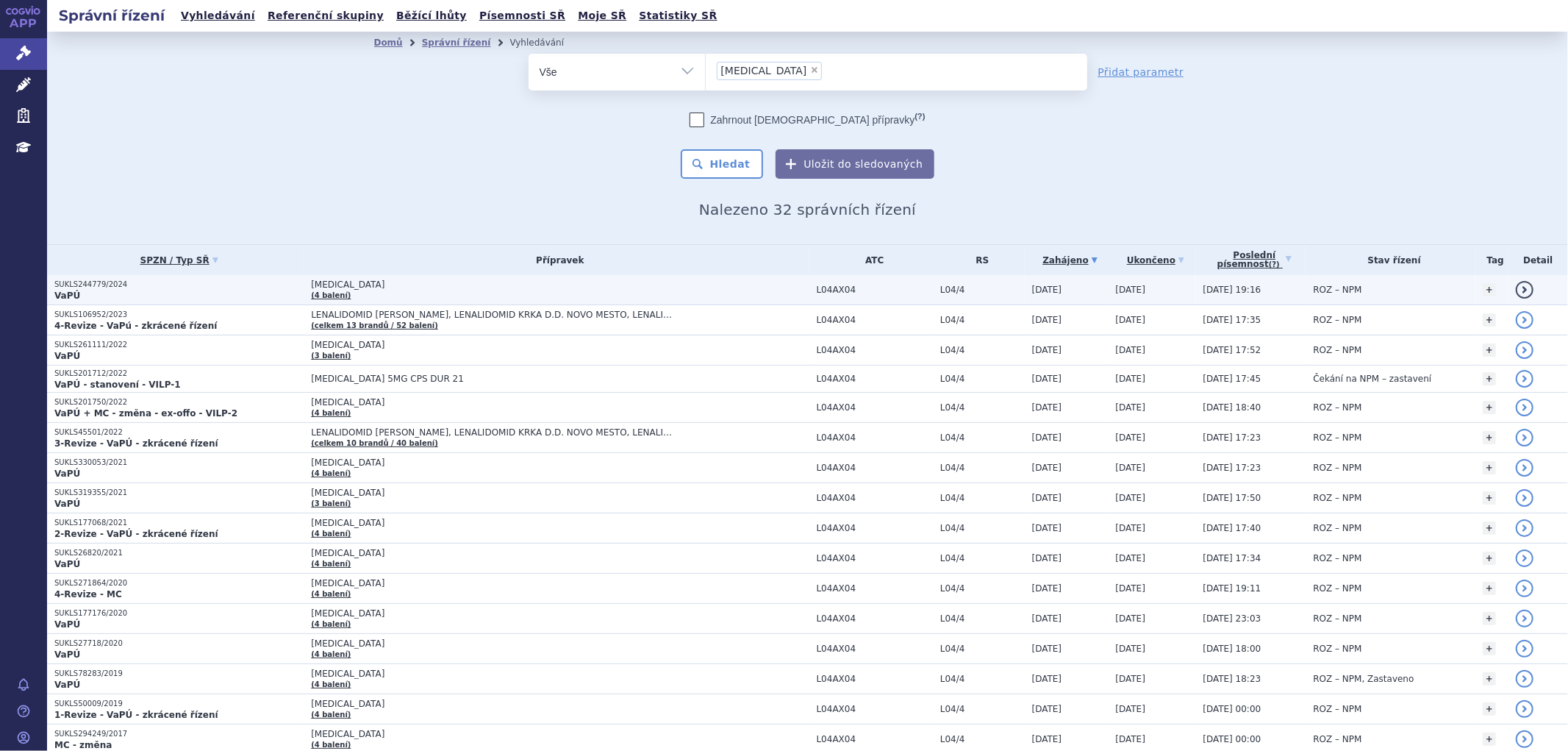
click at [267, 290] on p "VaPÚ" at bounding box center [179, 295] width 249 height 11
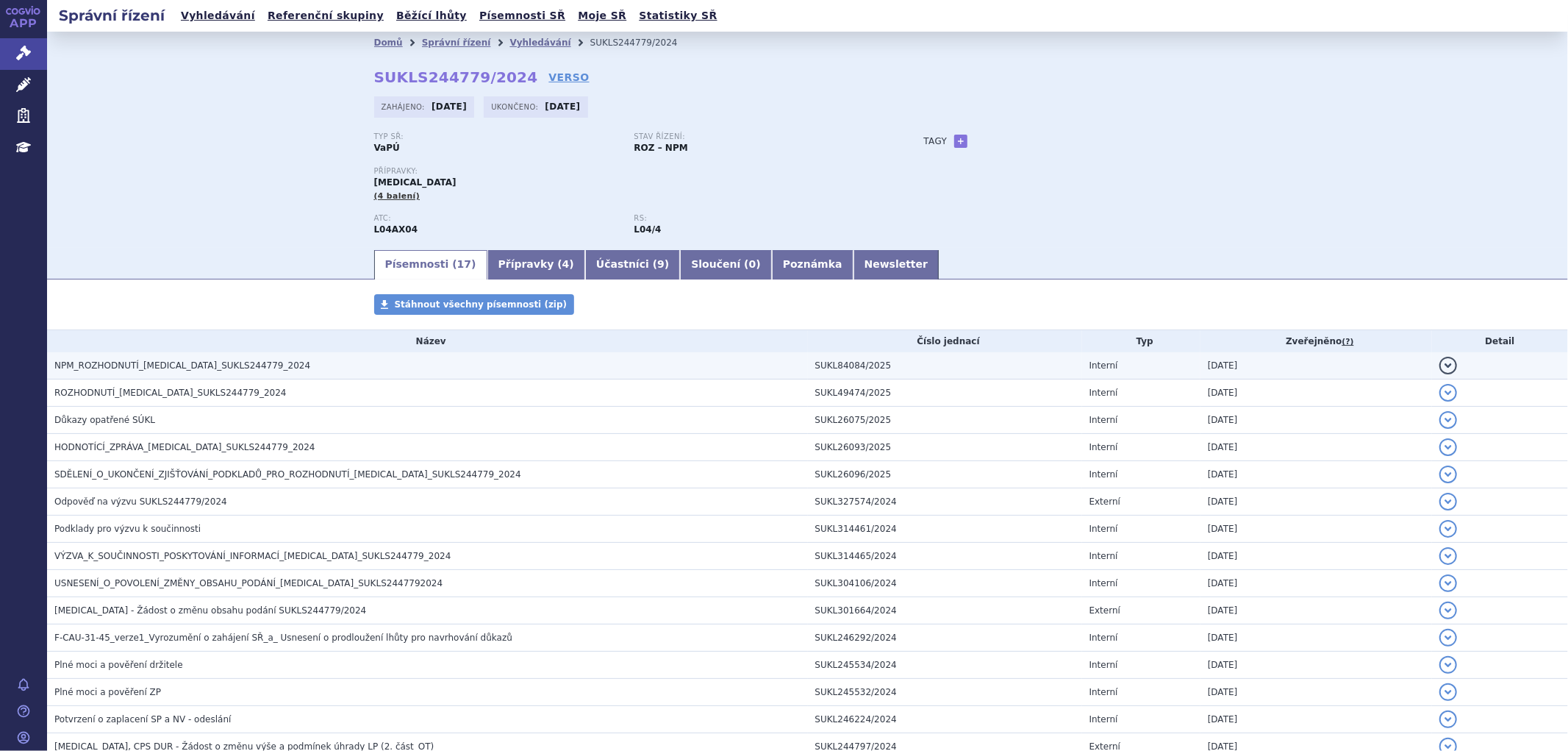
click at [217, 366] on span "NPM_ROZHODNUTÍ_[MEDICAL_DATA]_SUKLS244779_2024" at bounding box center [182, 366] width 256 height 11
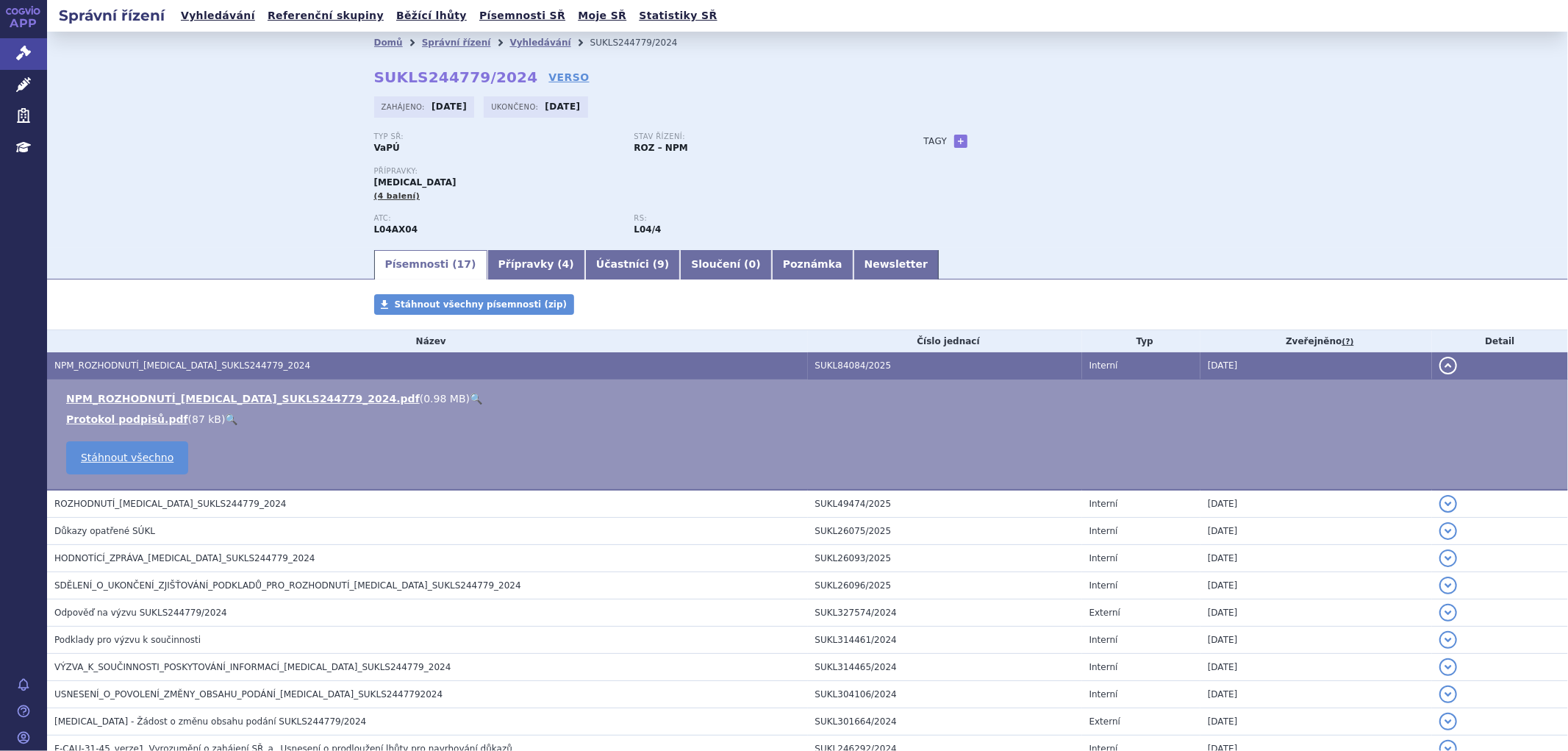
click at [278, 406] on li "NPM_ROZHODNUTÍ_REVLIMID_SUKLS244779_2024.pdf ( 0.98 MB ) 🔍" at bounding box center [810, 398] width 1487 height 14
click at [277, 404] on link "NPM_ROZHODNUTÍ_REVLIMID_SUKLS244779_2024.pdf" at bounding box center [242, 398] width 353 height 11
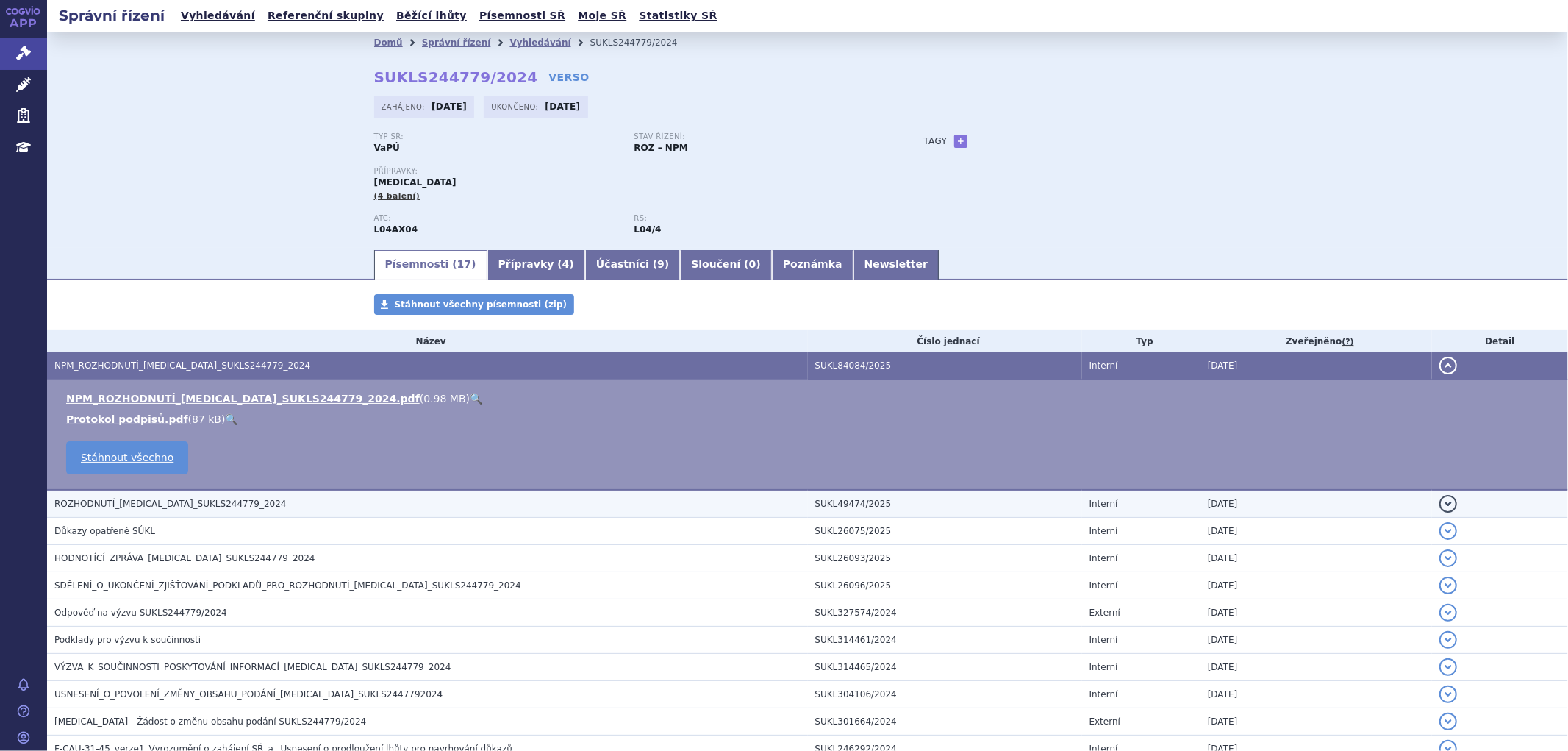
click at [162, 503] on span "ROZHODNUTÍ_REVLIMID_SUKLS244779_2024" at bounding box center [171, 504] width 232 height 11
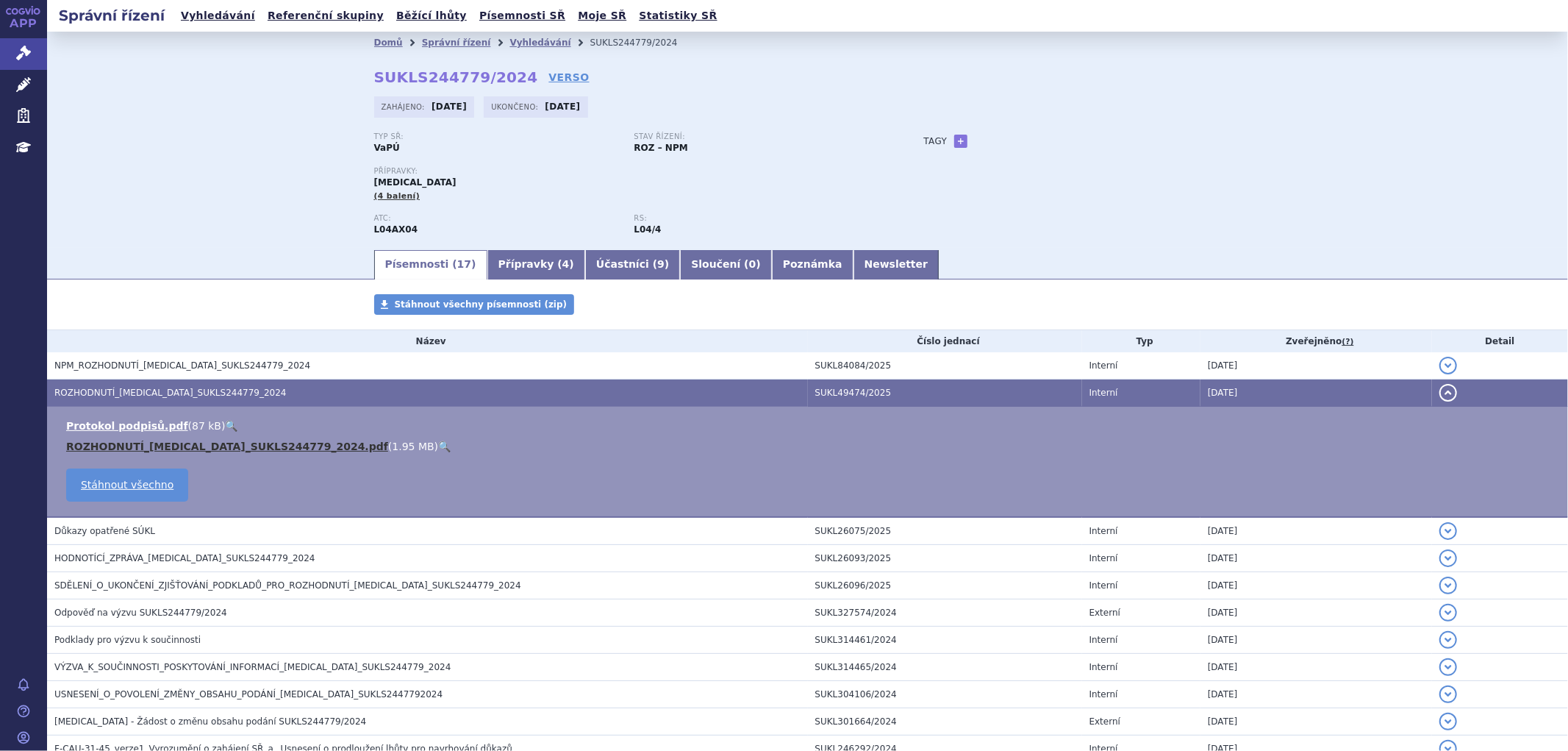
click at [212, 452] on link "ROZHODNUTÍ_REVLIMID_SUKLS244779_2024.pdf" at bounding box center [227, 446] width 322 height 11
click at [510, 40] on link "Vyhledávání" at bounding box center [540, 43] width 61 height 11
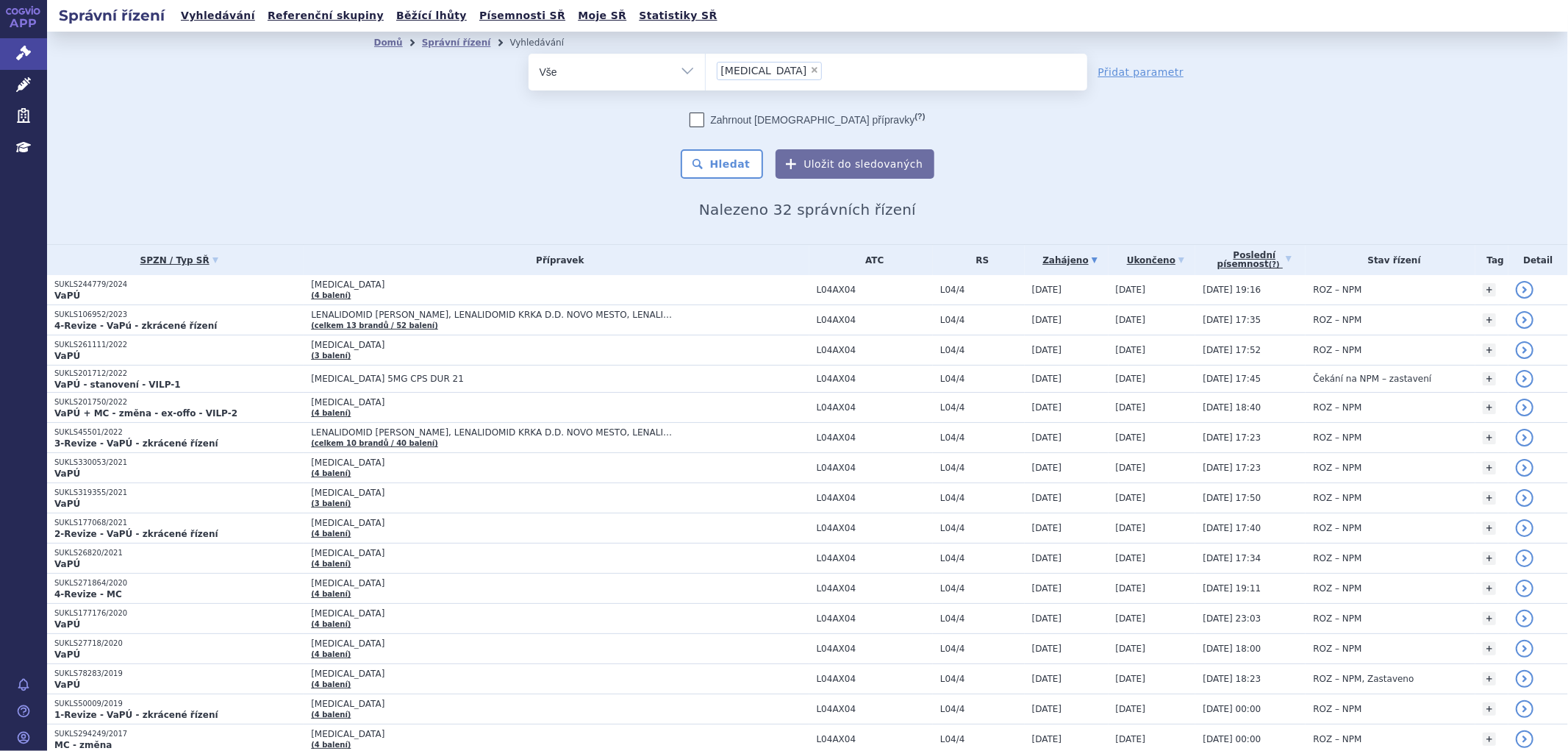
click at [810, 72] on span "×" at bounding box center [814, 70] width 9 height 9
click at [706, 72] on select "revlimid" at bounding box center [705, 71] width 1 height 36
select select
type input "ki"
type input "kin"
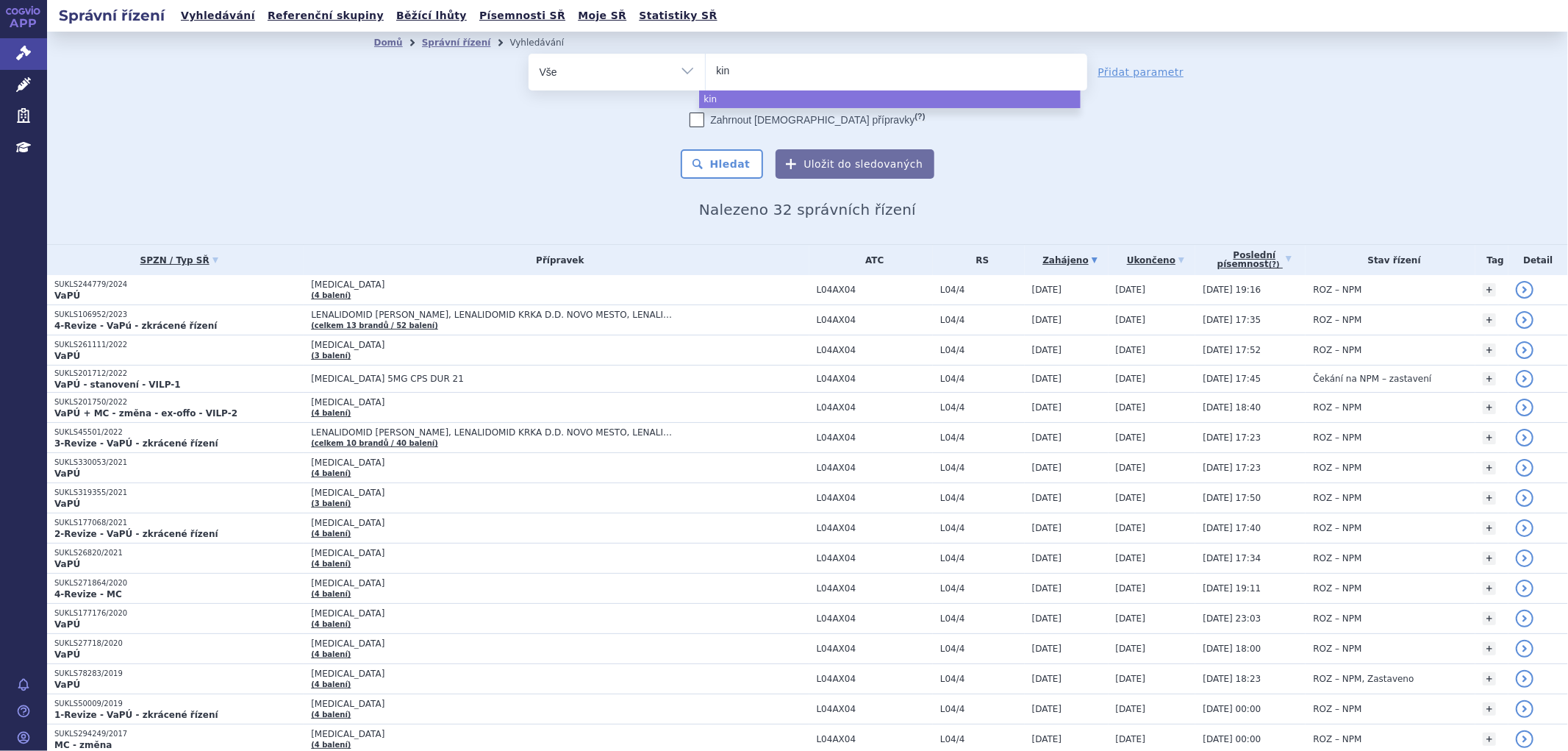
type input "kinp"
type input "kinpe"
type input "kinpey"
type input "kinpeygo"
select select "kinpeygo"
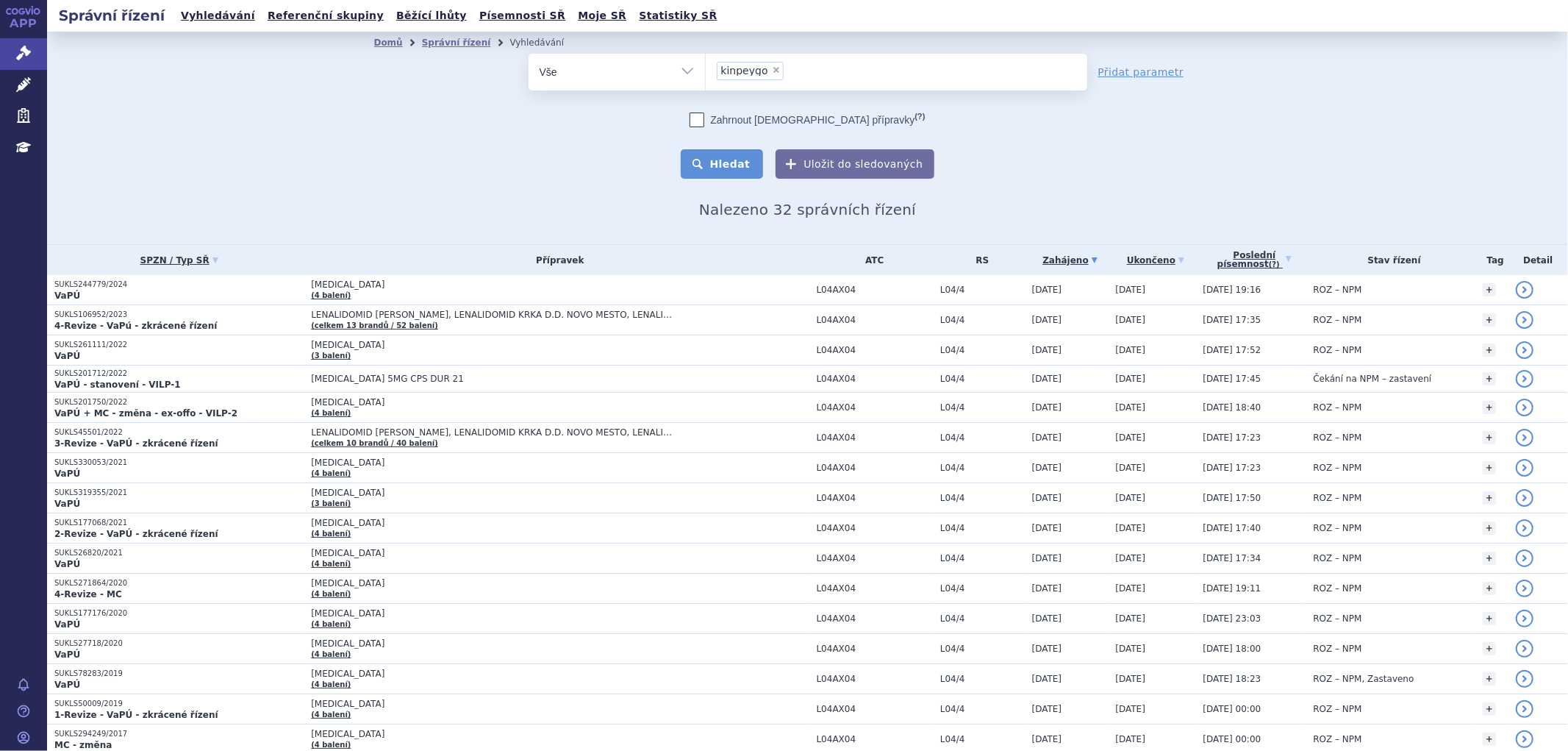
click at [736, 166] on button "Hledat" at bounding box center [722, 163] width 83 height 30
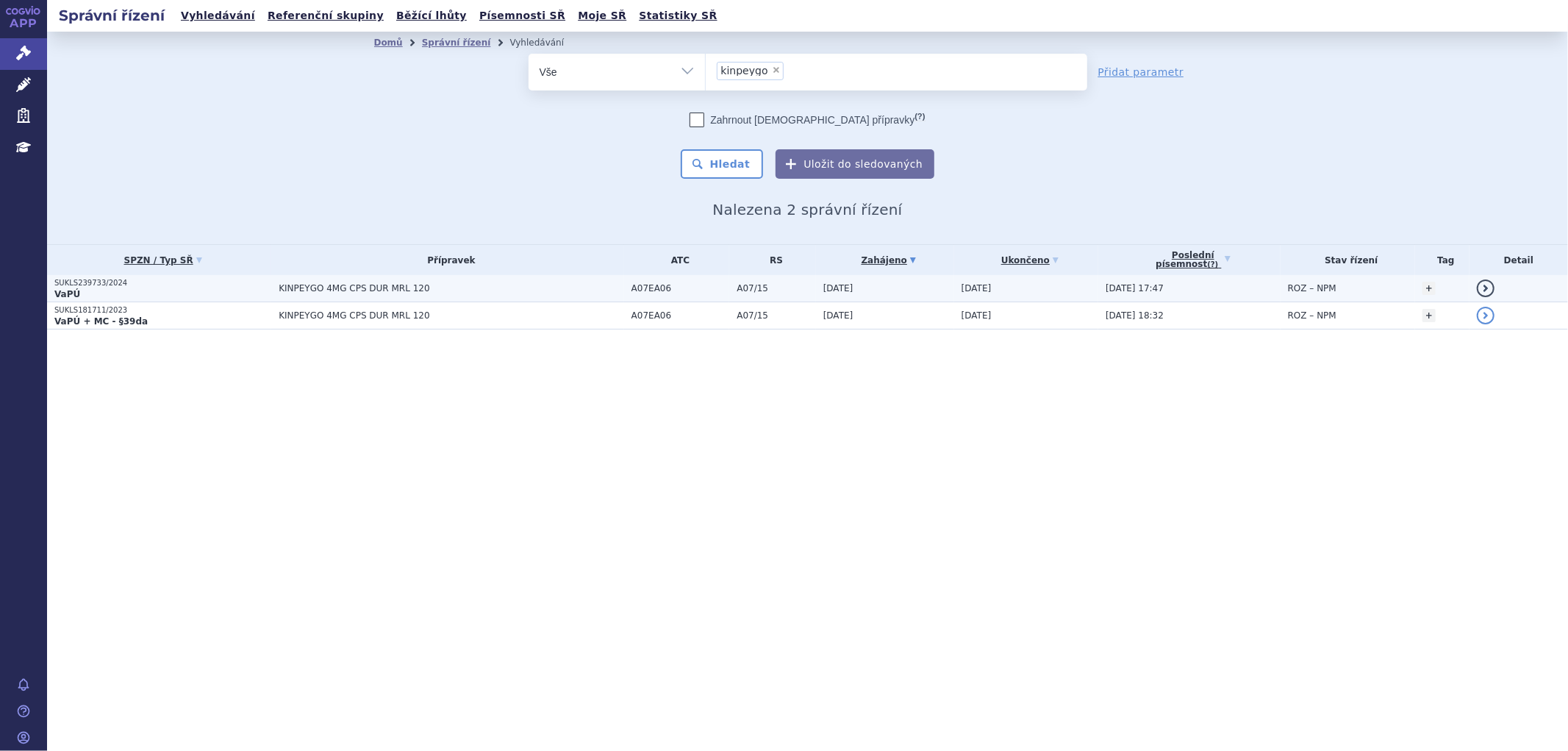
click at [473, 288] on span "KINPEYGO 4MG CPS DUR MRL 120" at bounding box center [451, 289] width 346 height 11
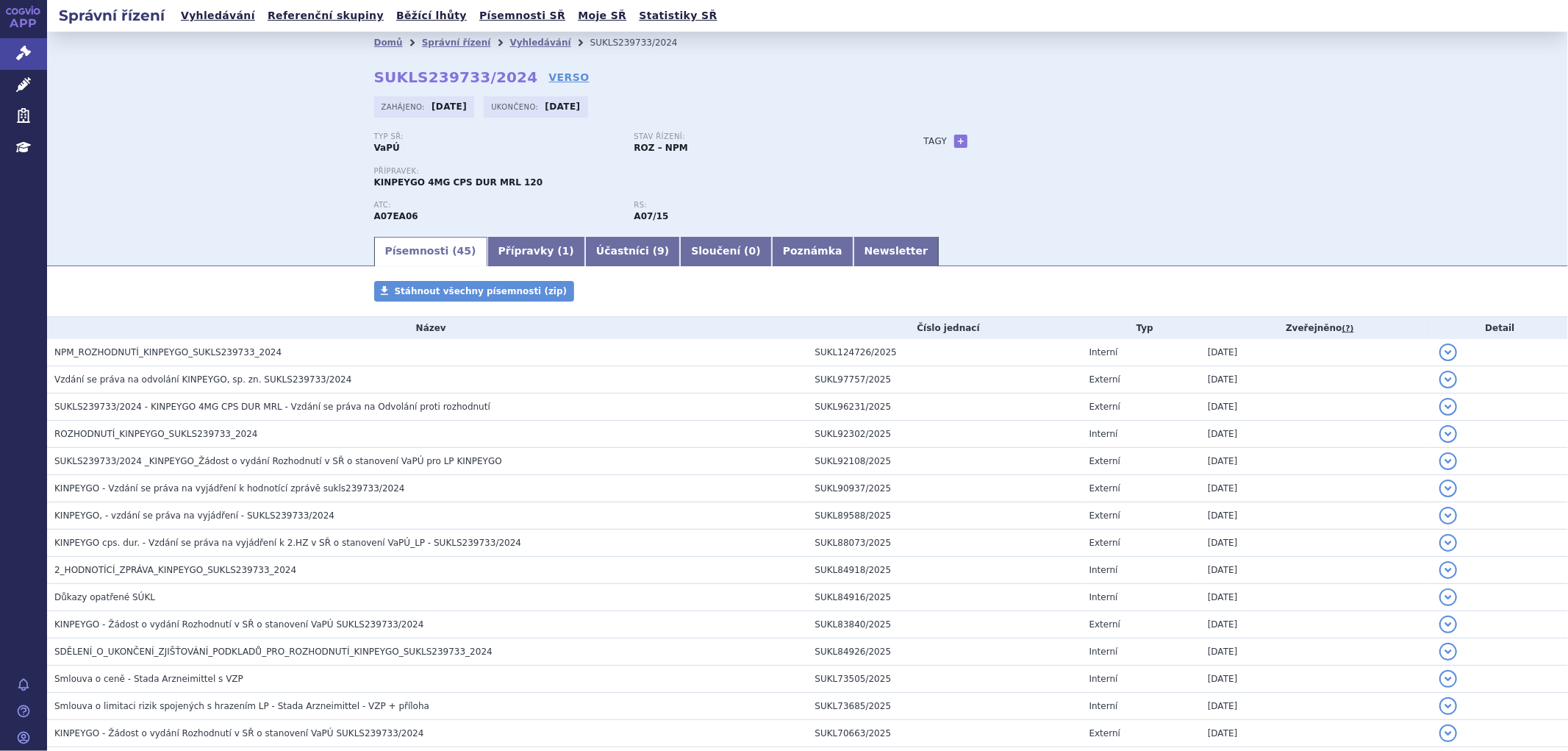
click at [178, 439] on span "ROZHODNUTÍ_KINPEYGO_SUKLS239733_2024" at bounding box center [156, 434] width 204 height 11
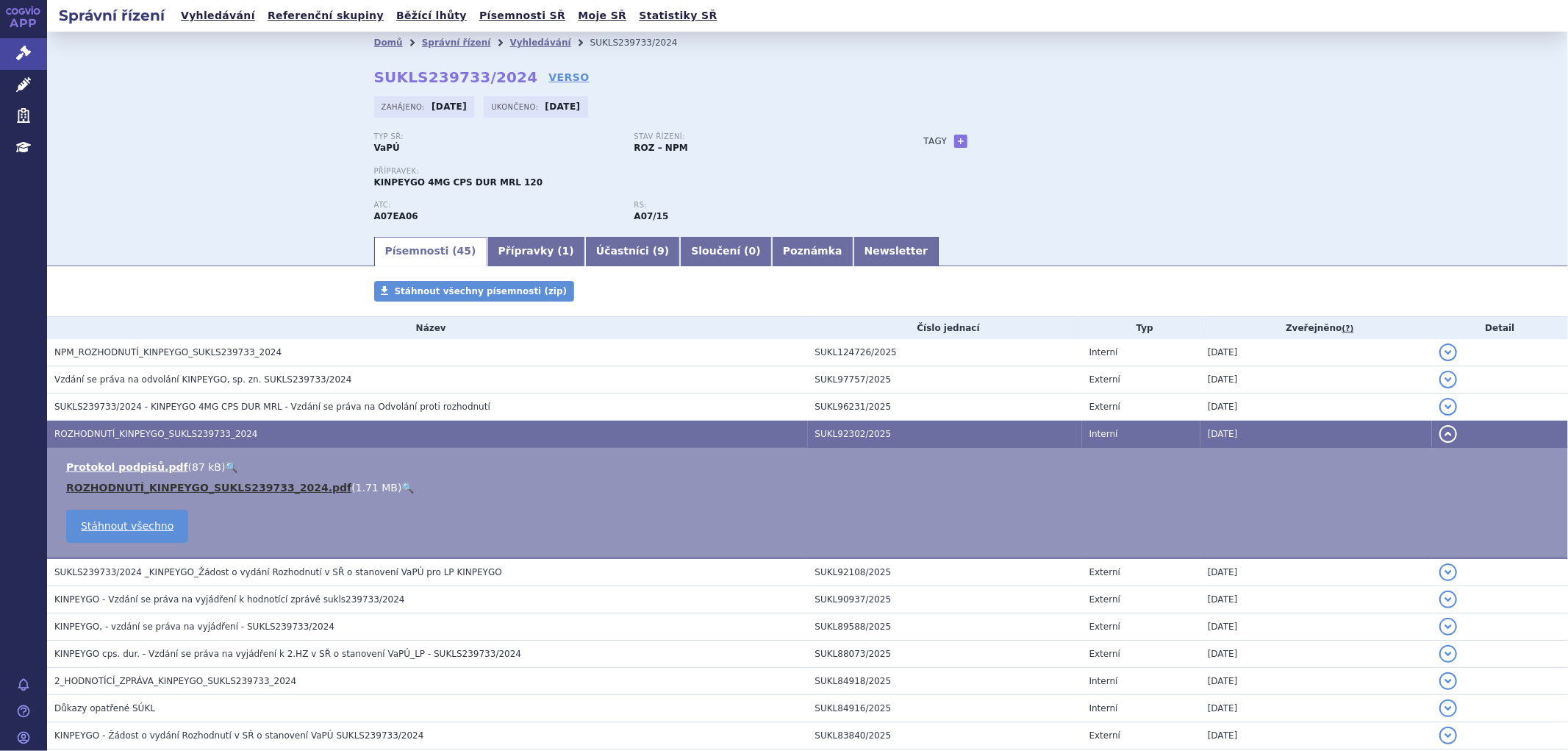
click at [239, 483] on link "ROZHODNUTÍ_KINPEYGO_SUKLS239733_2024.pdf" at bounding box center [208, 487] width 285 height 11
click at [251, 491] on link "ROZHODNUTÍ_KINPEYGO_SUKLS239733_2024.pdf" at bounding box center [208, 487] width 285 height 11
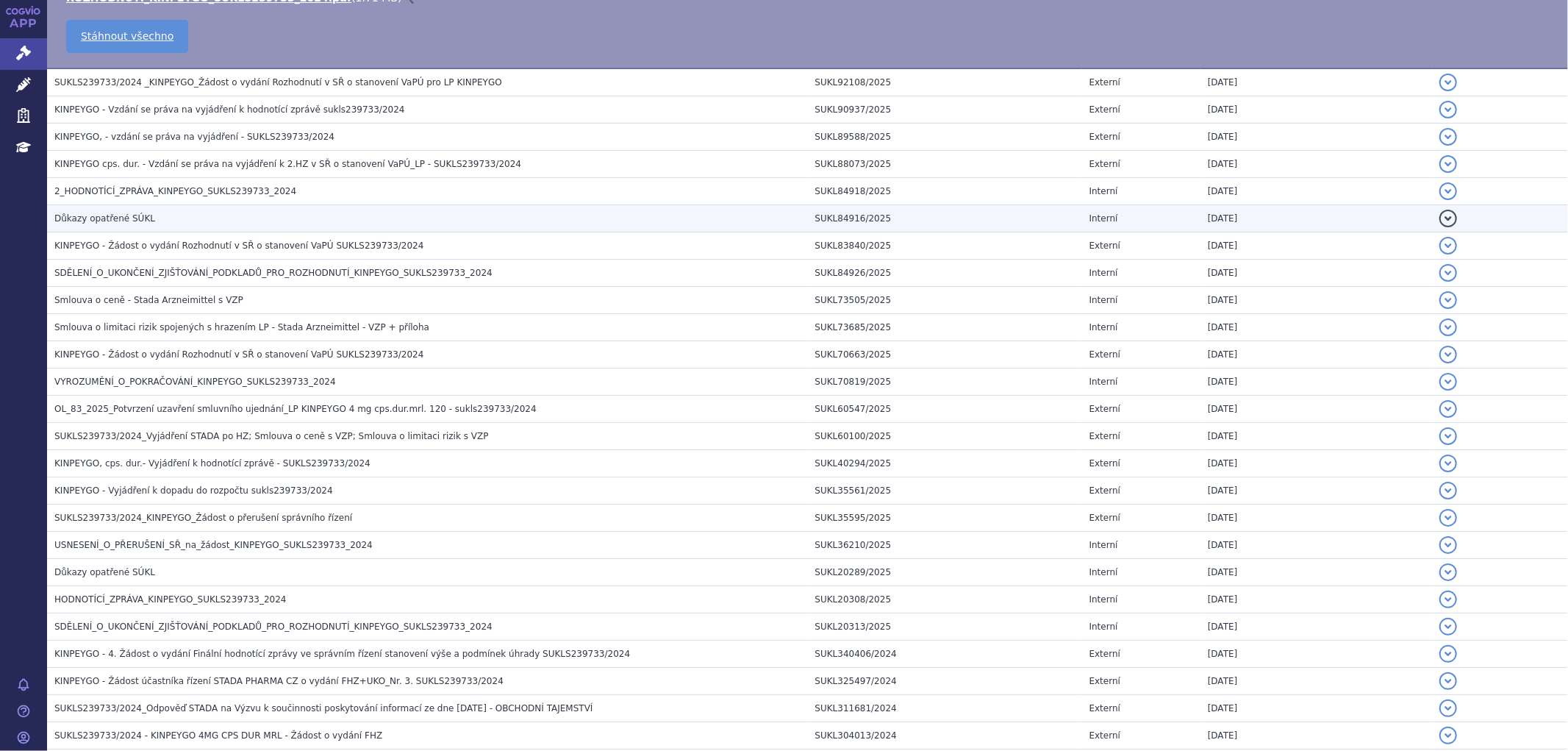
scroll to position [408, 0]
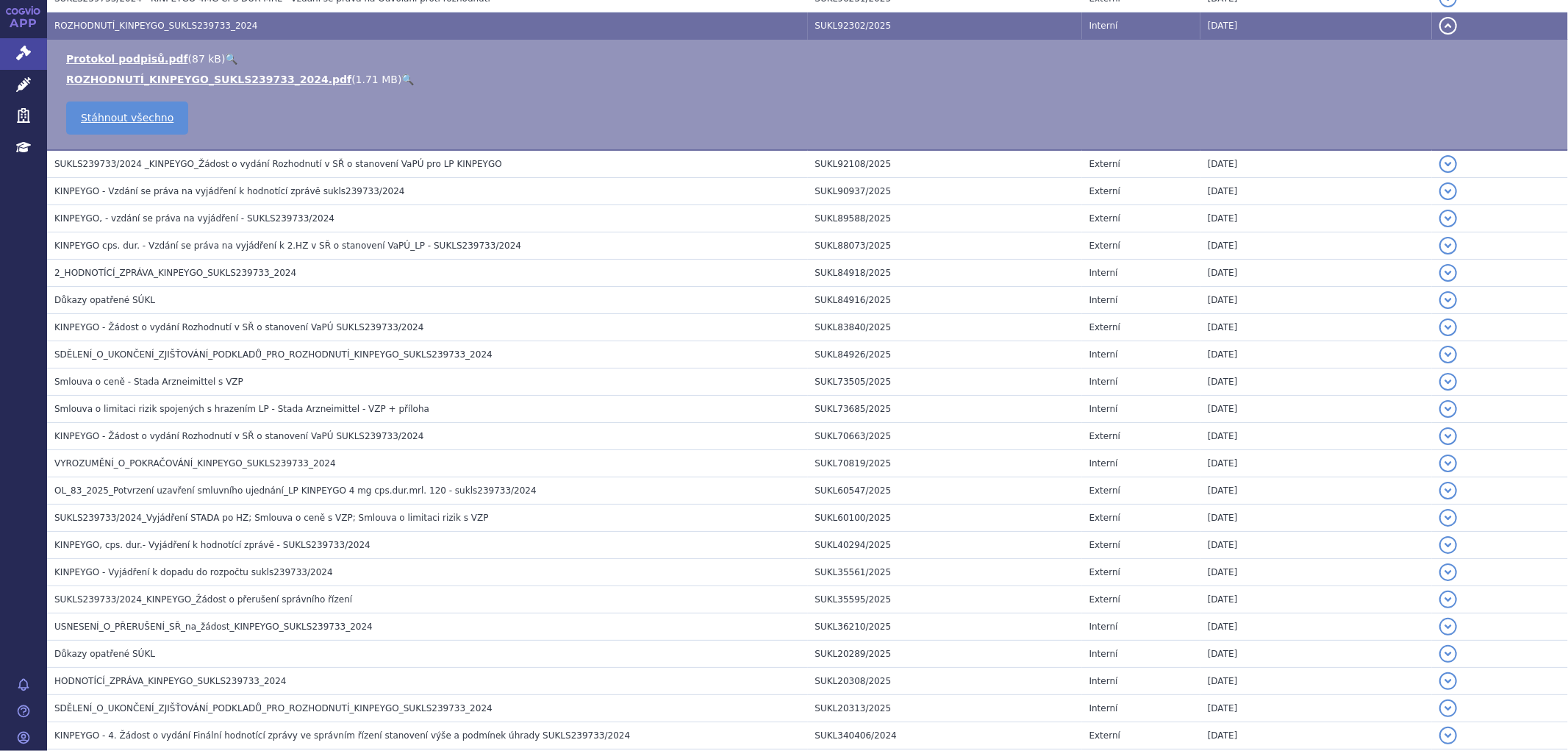
click at [119, 684] on span "HODNOTÍCÍ_ZPRÁVA_KINPEYGO_SUKLS239733_2024" at bounding box center [171, 681] width 232 height 11
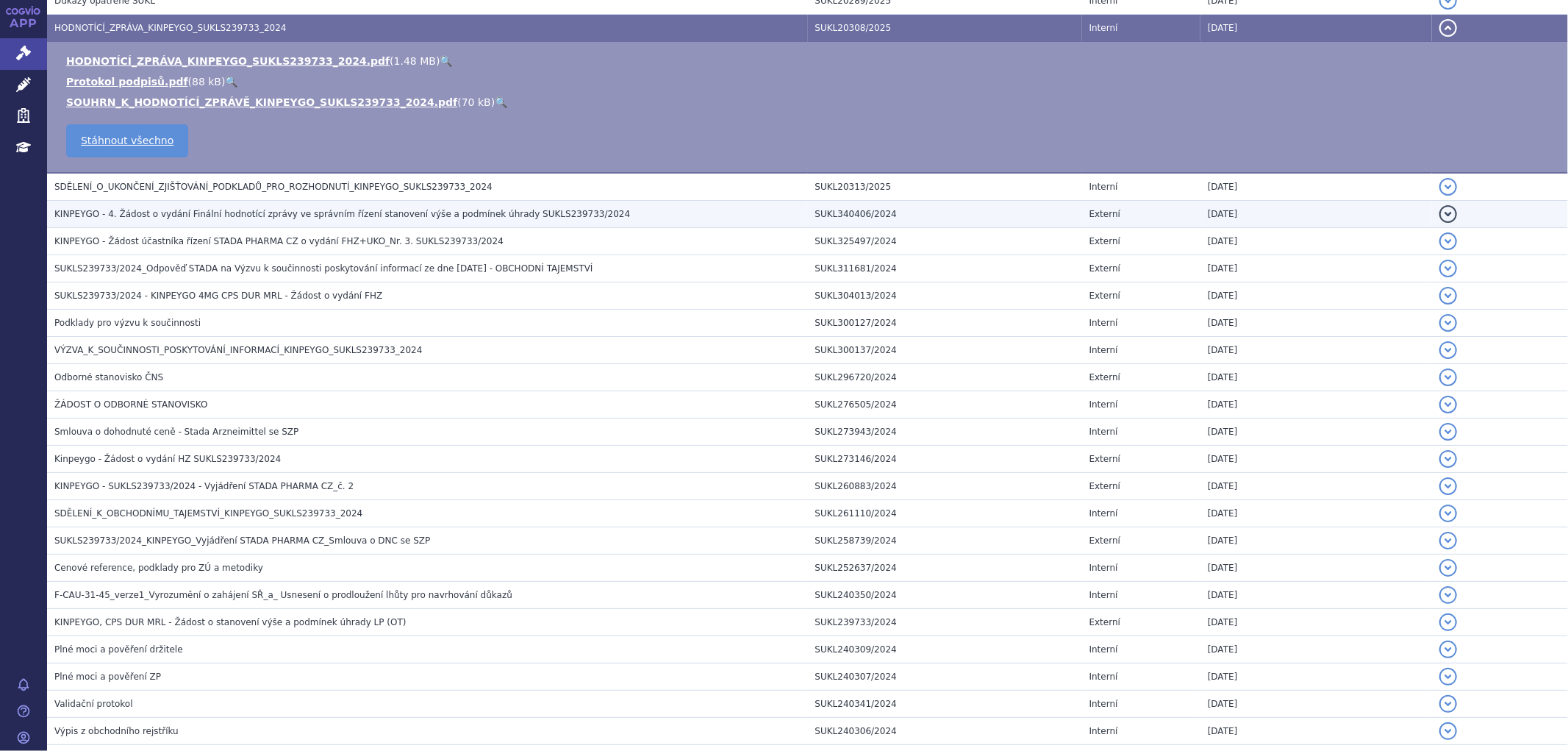
scroll to position [873, 0]
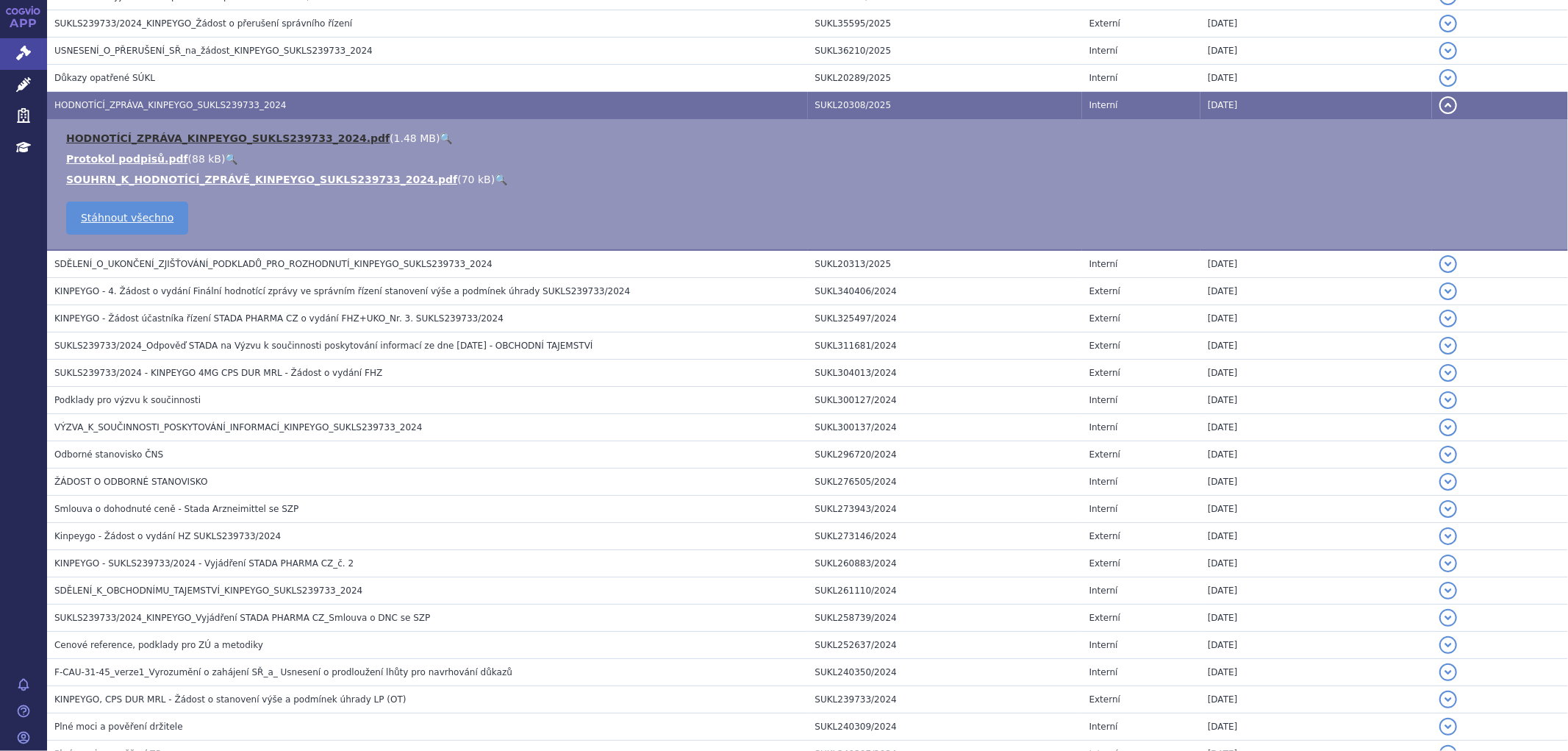
click at [185, 135] on link "HODNOTÍCÍ_ZPRÁVA_KINPEYGO_SUKLS239733_2024.pdf" at bounding box center [228, 138] width 324 height 11
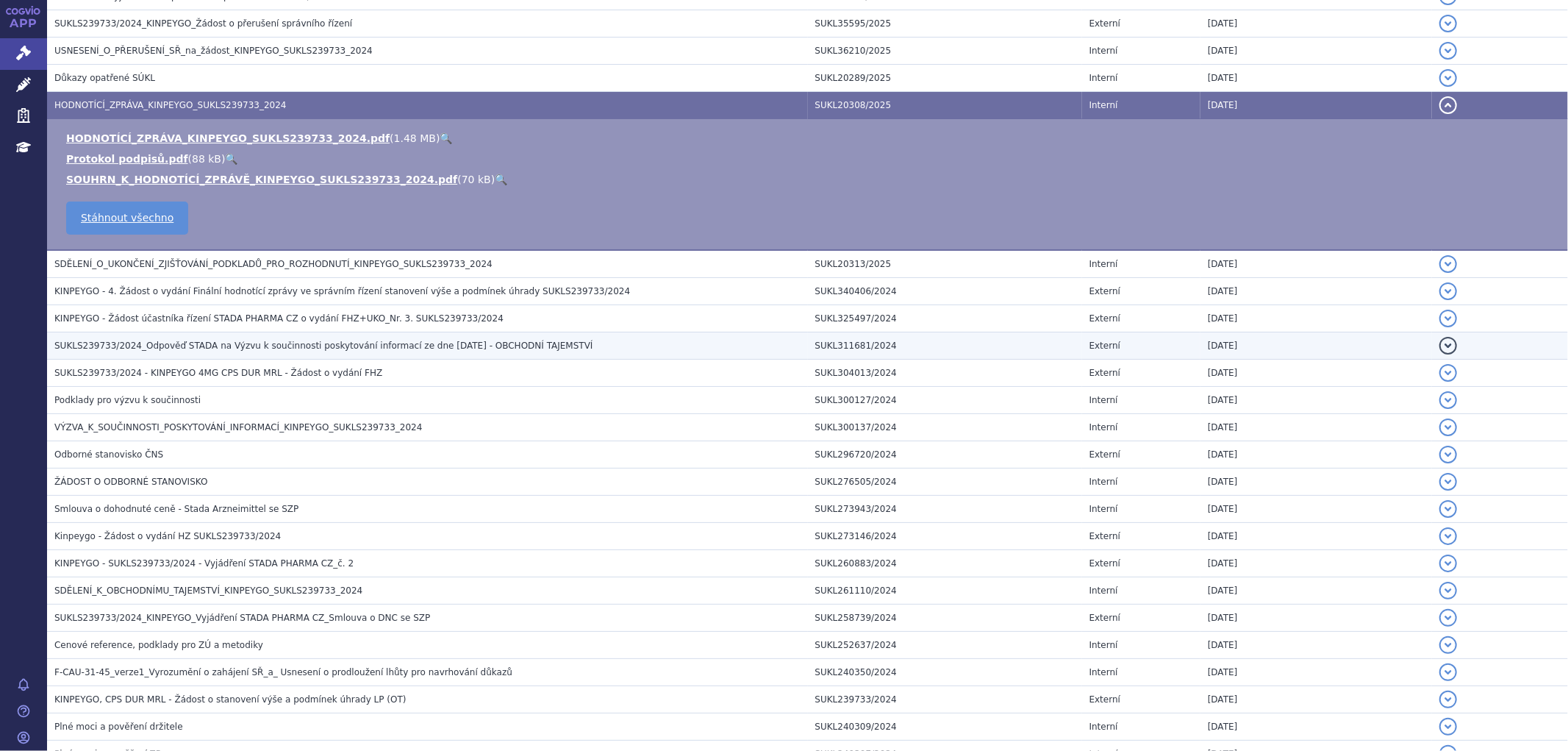
click at [276, 349] on span "SUKLS239733/2024_Odpověď STADA na Výzvu k součinnosti poskytování informací ze …" at bounding box center [324, 346] width 539 height 11
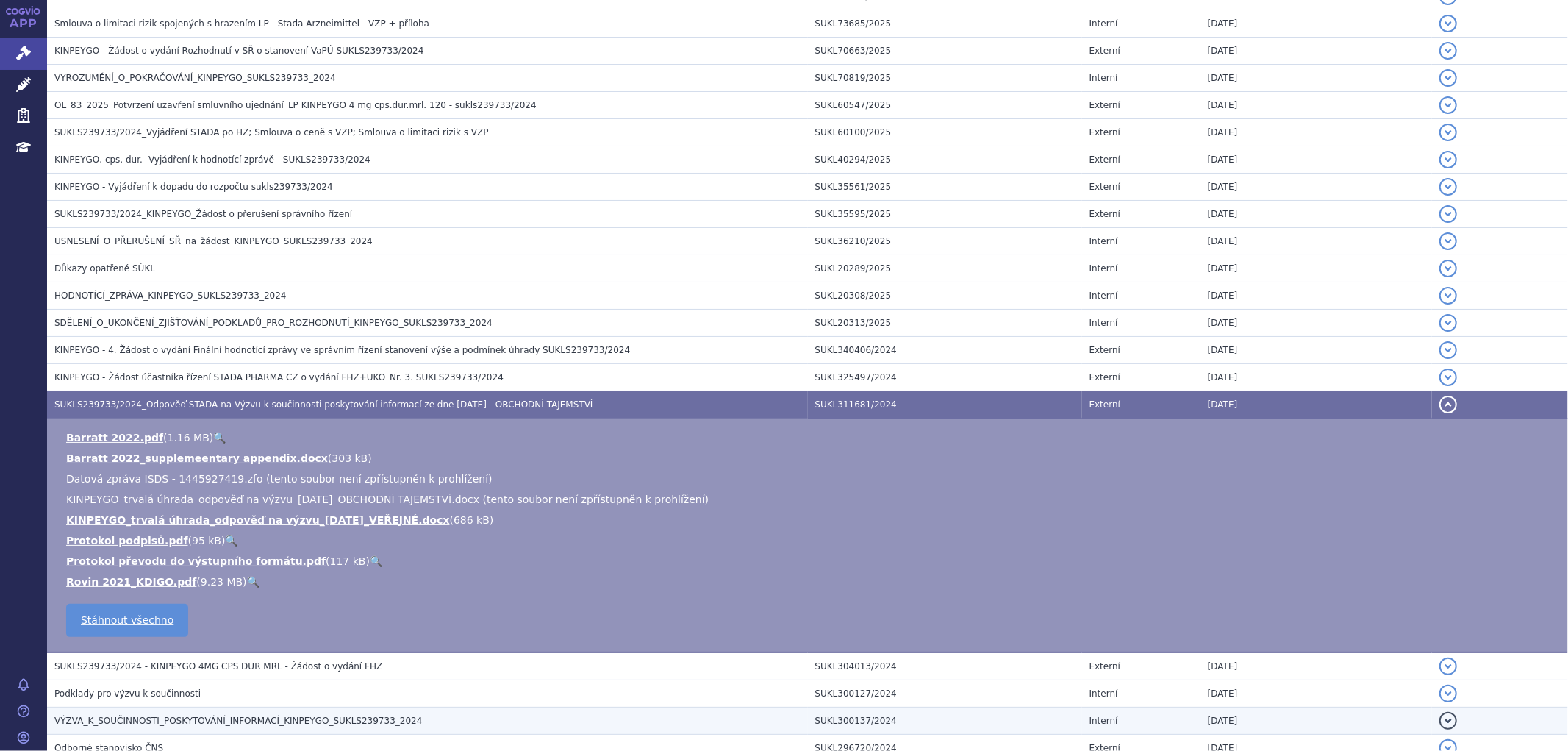
scroll to position [649, 0]
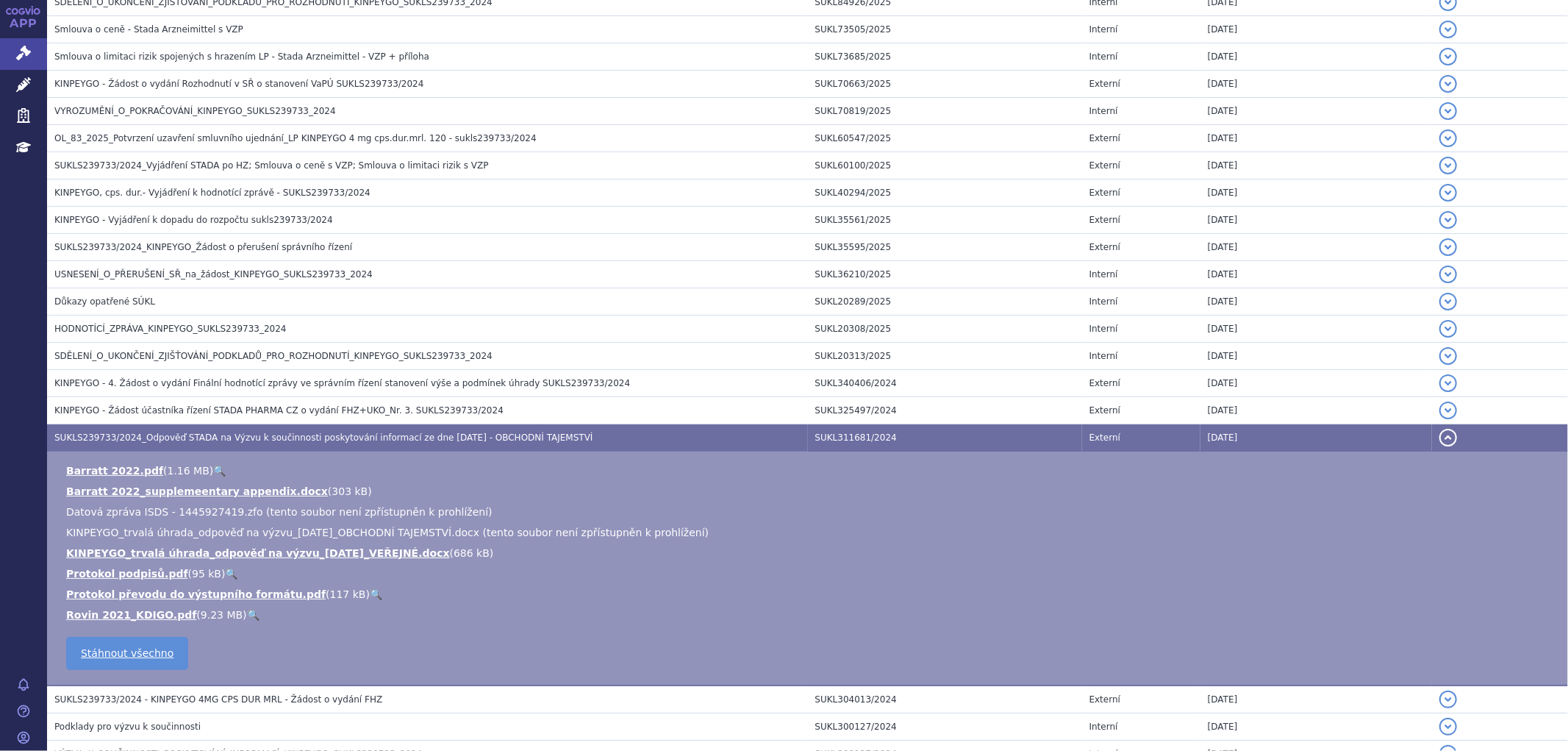
click at [1440, 442] on button "detail" at bounding box center [1448, 437] width 17 height 17
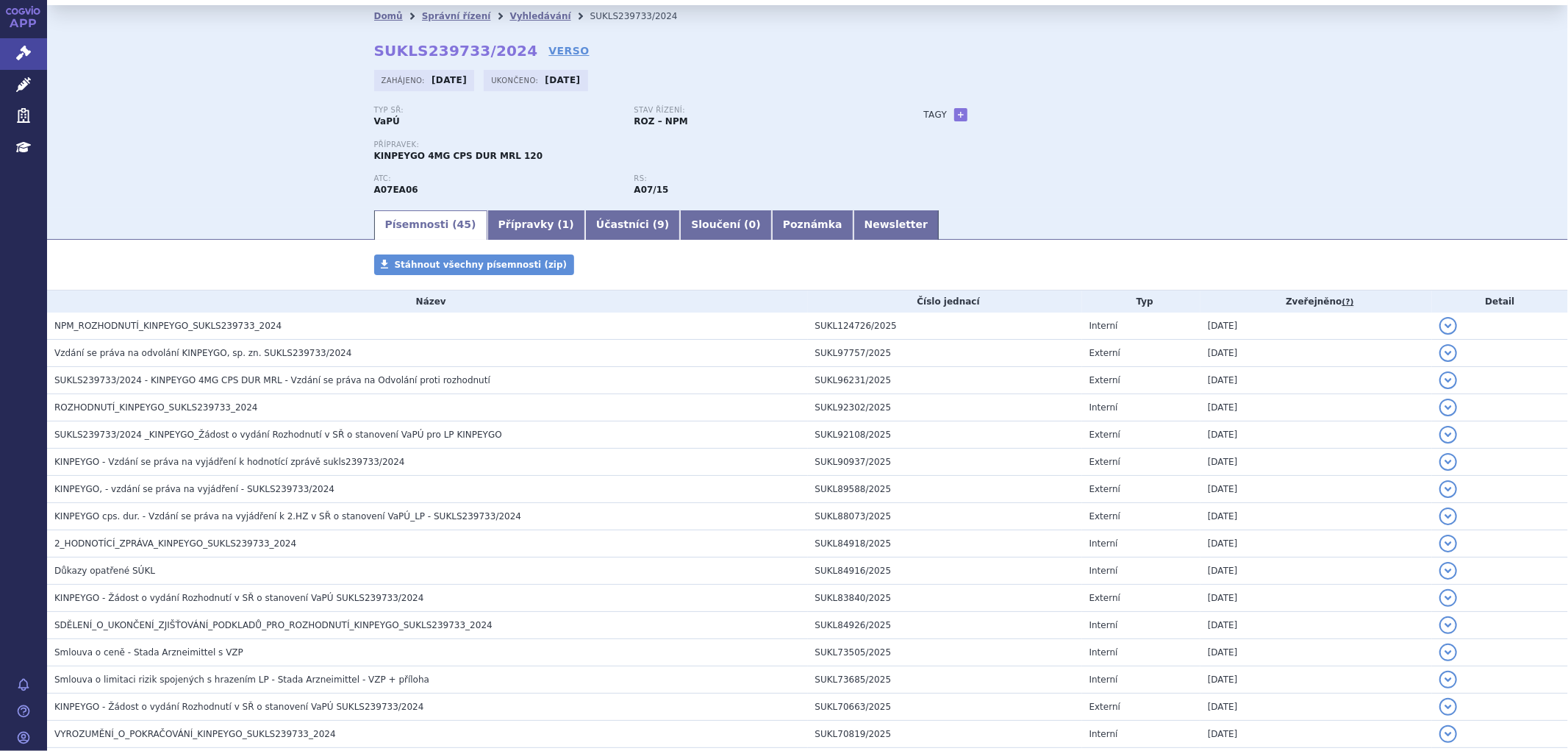
scroll to position [0, 0]
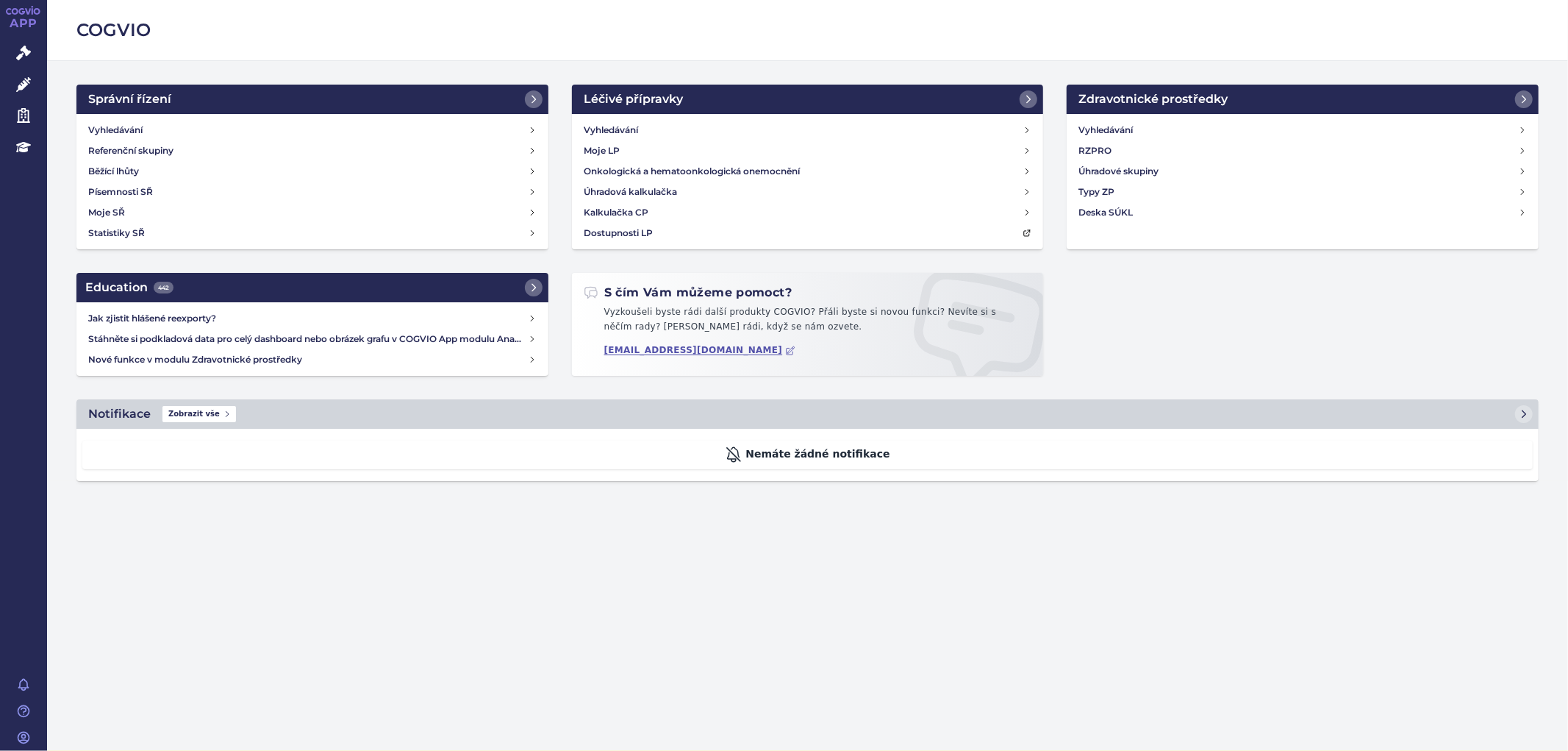
click at [475, 614] on div "COGVIO Správní řízení Vyhledávání Referenční skupiny Běžící lhůty Písemnosti SŘ…" at bounding box center [808, 376] width 1521 height 751
click at [768, 637] on div "COGVIO Správní řízení Vyhledávání Referenční skupiny Běžící lhůty Písemnosti SŘ…" at bounding box center [808, 376] width 1521 height 751
click at [482, 580] on div "COGVIO Správní řízení Vyhledávání Referenční skupiny Běžící lhůty Písemnosti SŘ…" at bounding box center [808, 376] width 1521 height 751
click at [643, 602] on div "COGVIO Správní řízení Vyhledávání Referenční skupiny Běžící lhůty Písemnosti SŘ…" at bounding box center [808, 376] width 1521 height 751
